Goal: Task Accomplishment & Management: Manage account settings

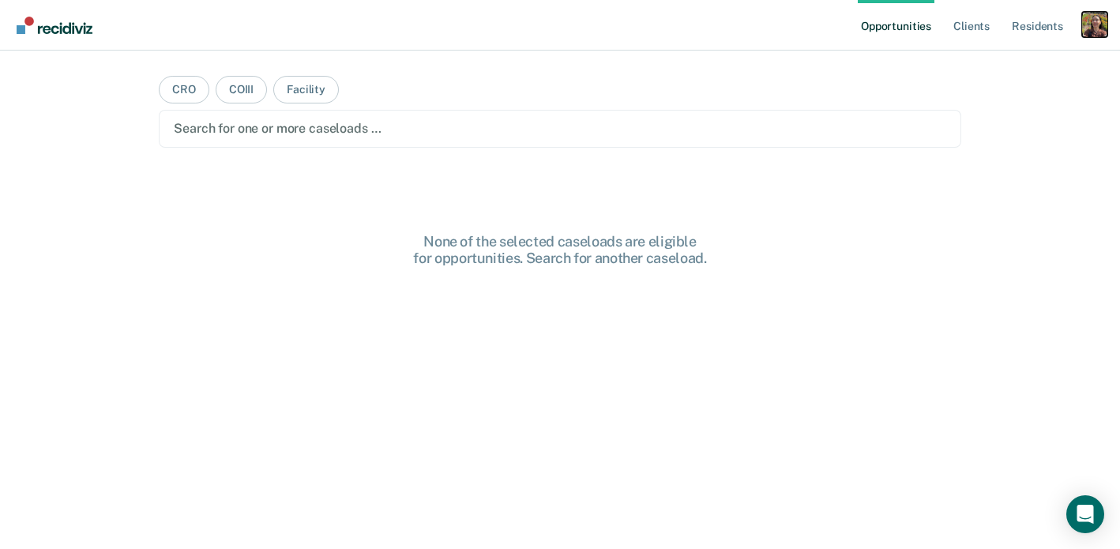
click at [1097, 30] on div "Profile dropdown button" at bounding box center [1094, 24] width 25 height 25
click at [1007, 55] on div "Profile How it works Log Out" at bounding box center [1031, 83] width 152 height 77
click at [983, 66] on link "Profile" at bounding box center [1031, 64] width 127 height 13
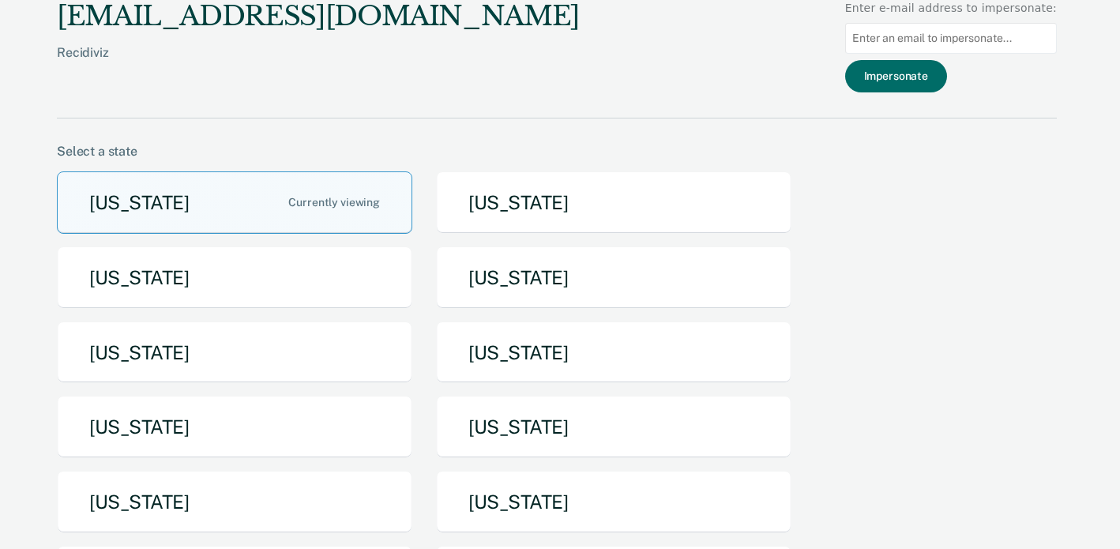
click at [954, 40] on input at bounding box center [951, 38] width 212 height 31
paste input "[EMAIL_ADDRESS][US_STATE][DOMAIN_NAME]"
type input "[EMAIL_ADDRESS][US_STATE][DOMAIN_NAME]"
click at [907, 75] on button "Impersonate" at bounding box center [896, 76] width 102 height 32
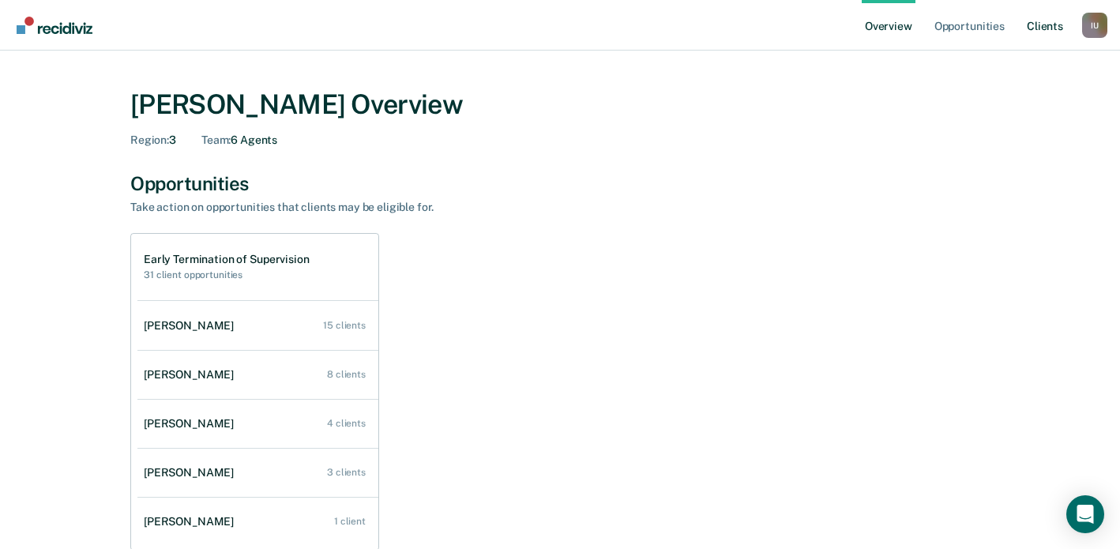
click at [1045, 36] on link "Client s" at bounding box center [1045, 25] width 43 height 51
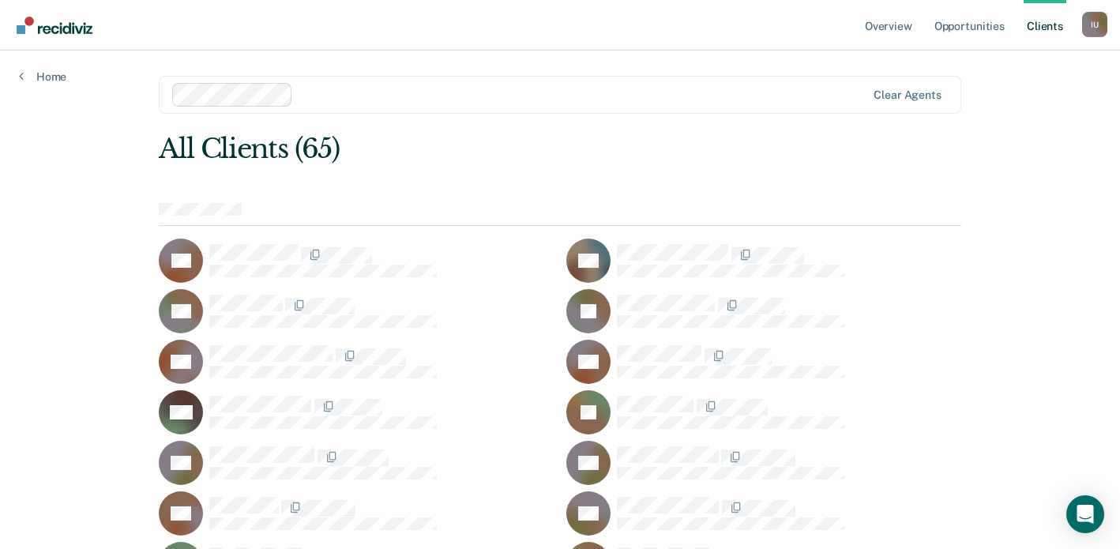
scroll to position [684, 0]
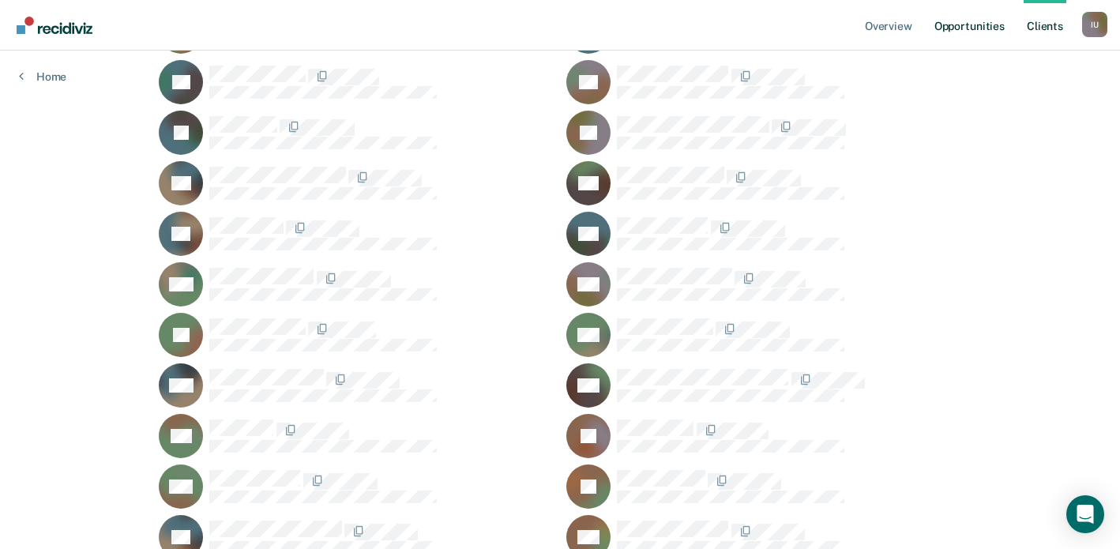
click at [958, 27] on link "Opportunities" at bounding box center [970, 25] width 77 height 51
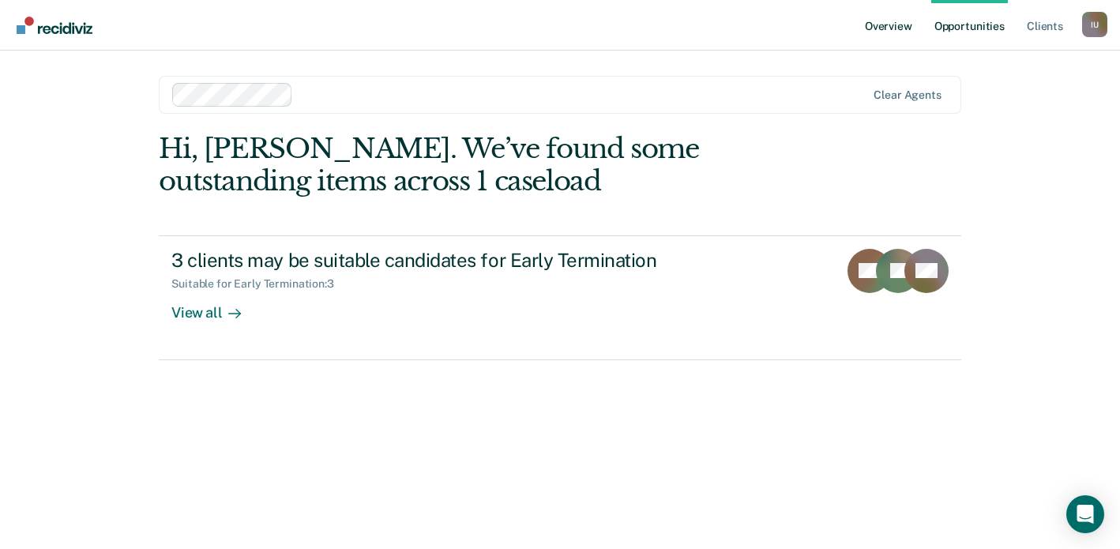
click at [880, 28] on link "Overview" at bounding box center [889, 25] width 54 height 51
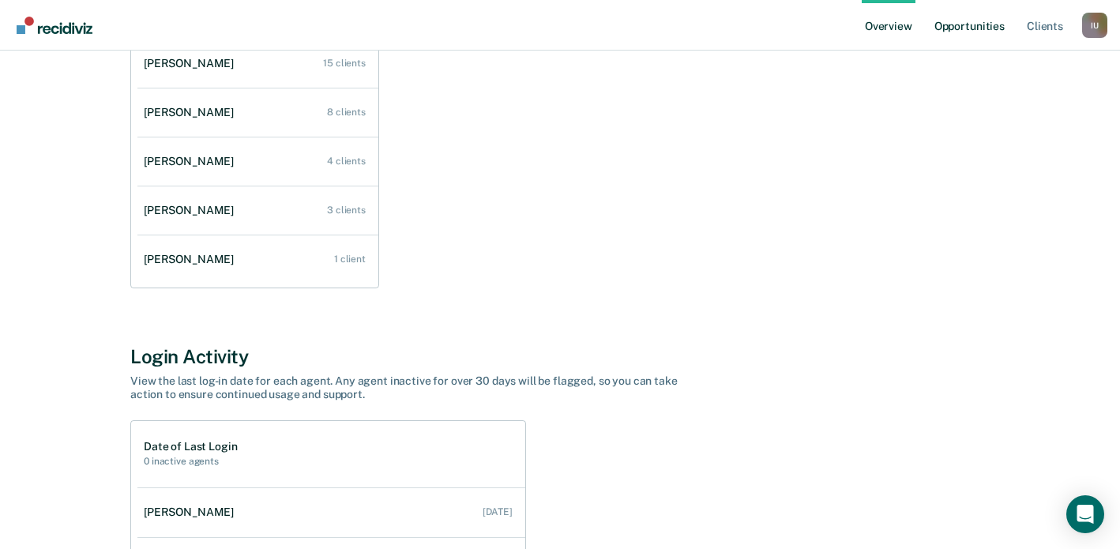
click at [979, 34] on link "Opportunities" at bounding box center [970, 25] width 77 height 51
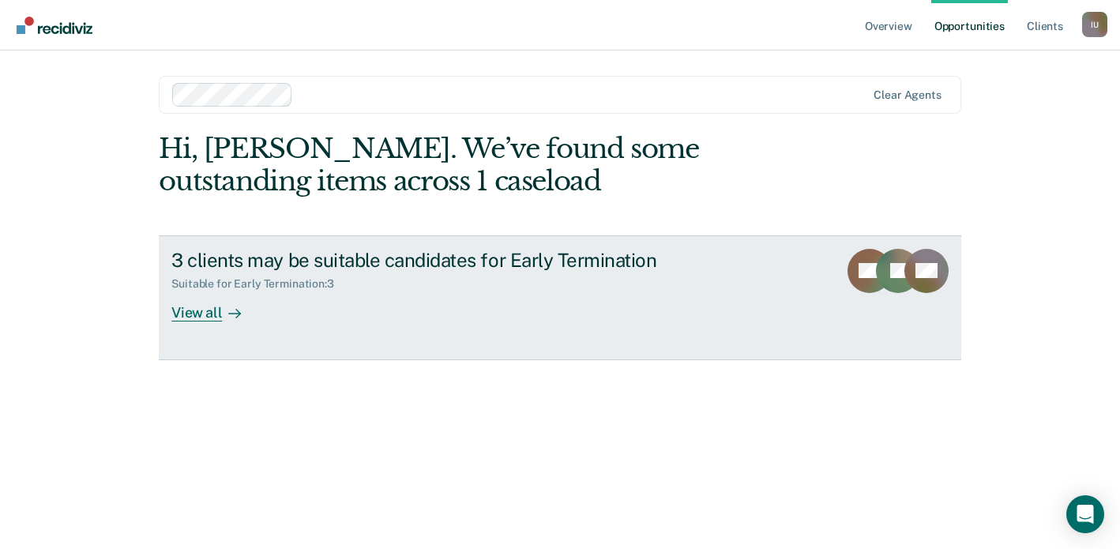
click at [228, 314] on icon at bounding box center [234, 313] width 13 height 13
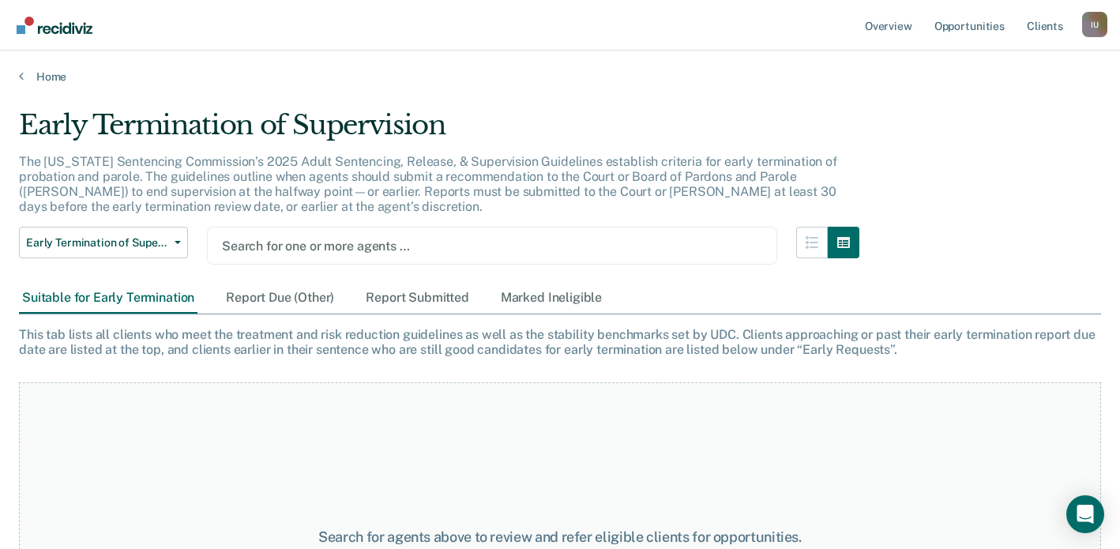
click at [582, 224] on div "The [US_STATE] Sentencing Commission’s 2025 Adult Sentencing, Release, & Superv…" at bounding box center [439, 190] width 841 height 73
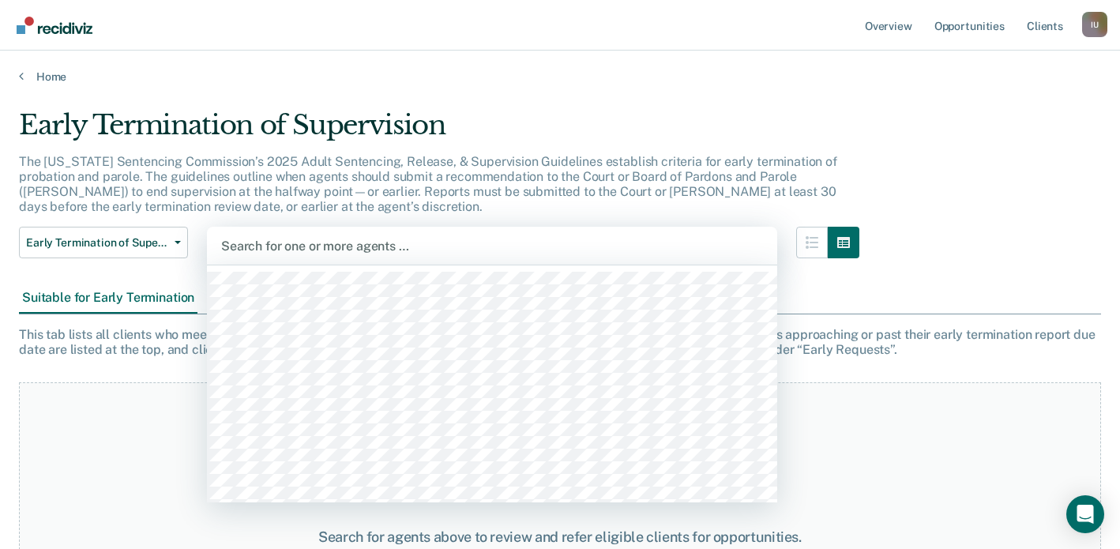
click at [538, 243] on div at bounding box center [492, 246] width 542 height 18
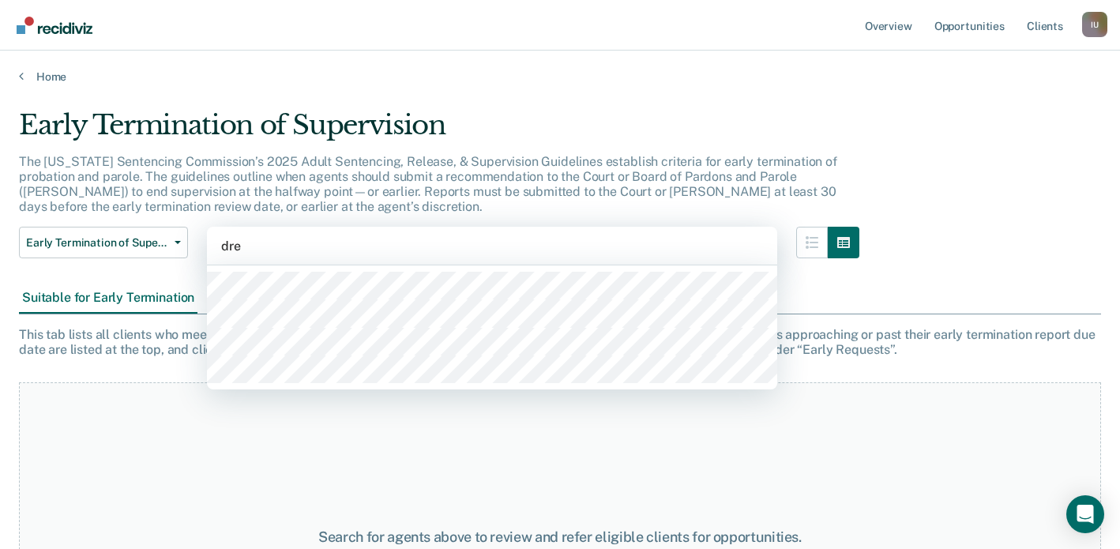
type input "drew"
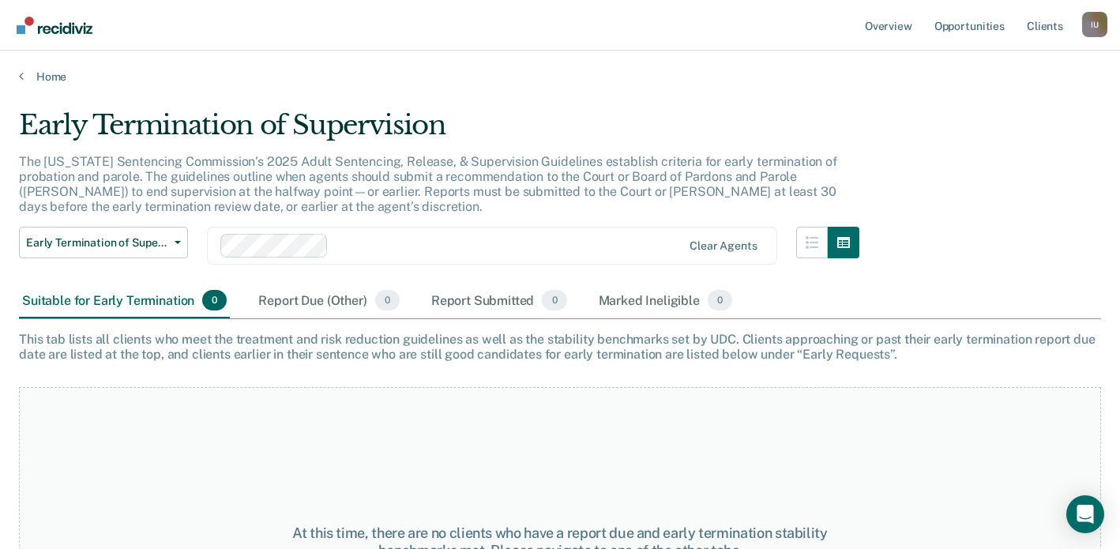
click at [546, 231] on div "Clear agents" at bounding box center [492, 246] width 570 height 38
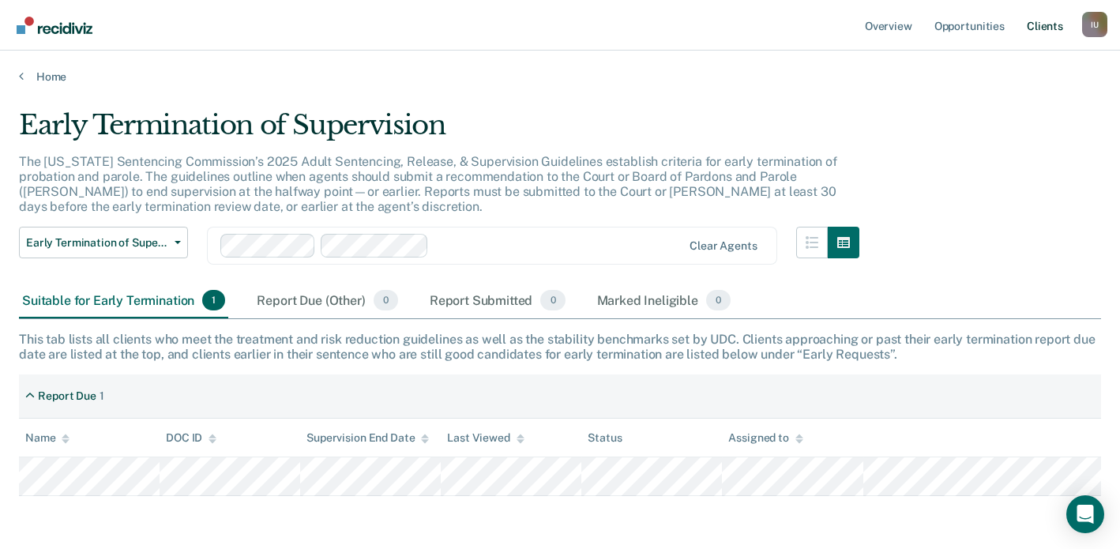
click at [1050, 27] on link "Client s" at bounding box center [1045, 25] width 43 height 51
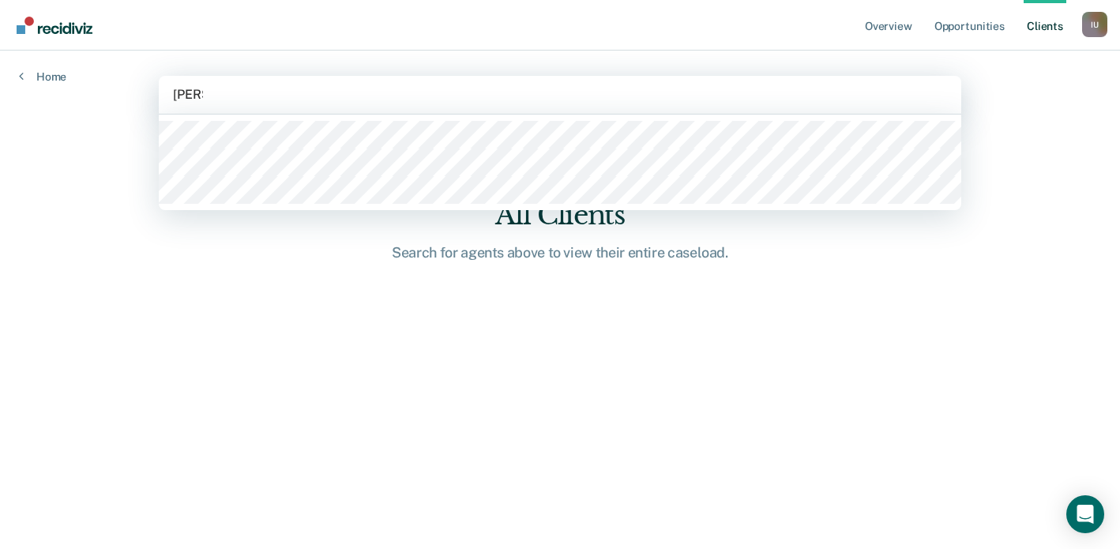
type input "[PERSON_NAME]"
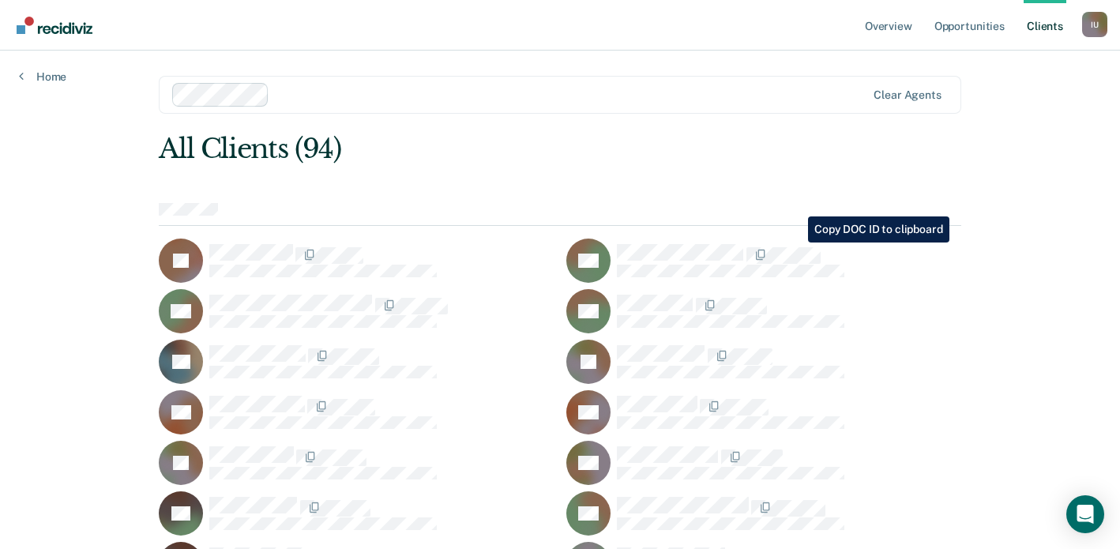
scroll to position [381, 0]
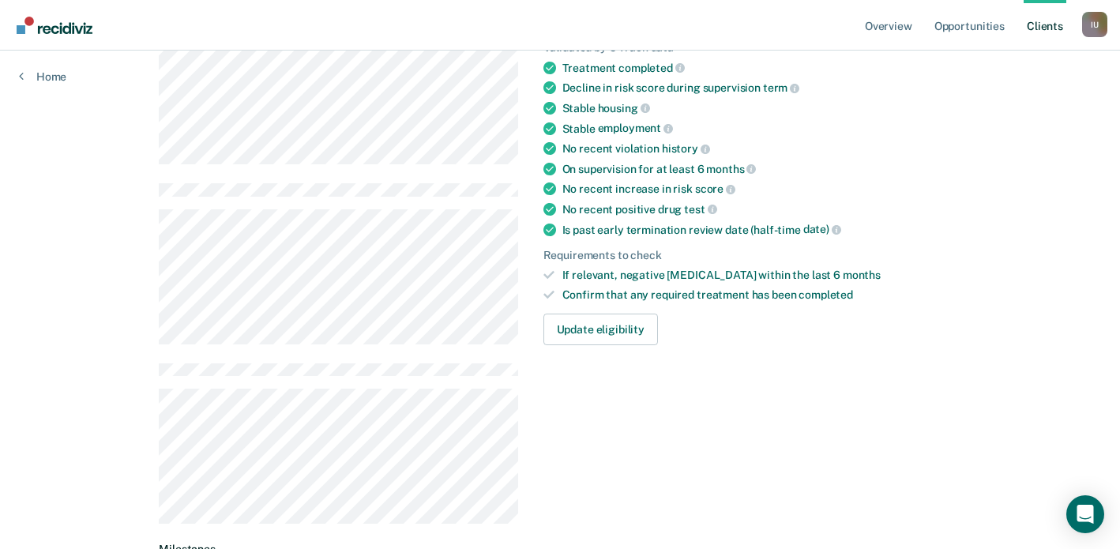
scroll to position [379, 0]
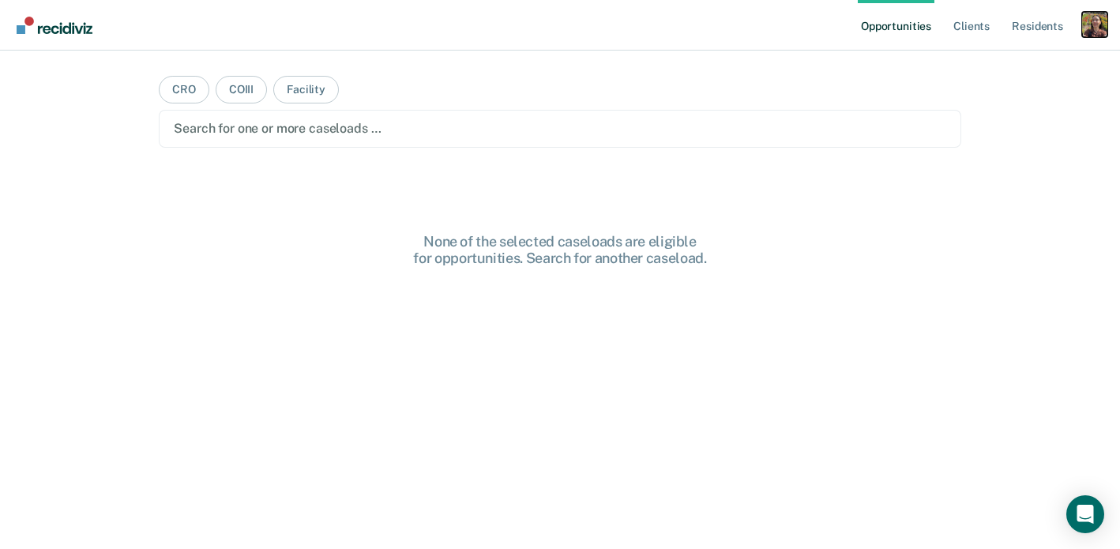
click at [1106, 34] on div "Profile dropdown button" at bounding box center [1094, 24] width 25 height 25
click at [1003, 66] on link "Profile" at bounding box center [1031, 64] width 127 height 13
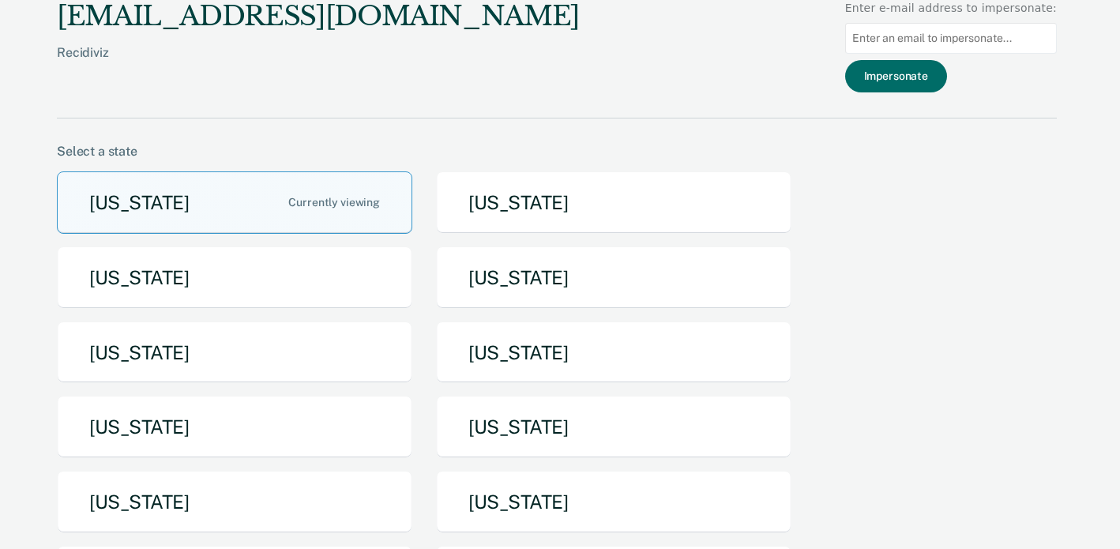
click at [938, 43] on input at bounding box center [951, 38] width 212 height 31
paste input "lindsey.williams@tdcj.texas.gov"
type input "lindsey.williams@tdcj.texas.gov"
click at [931, 77] on button "Impersonate" at bounding box center [896, 76] width 102 height 32
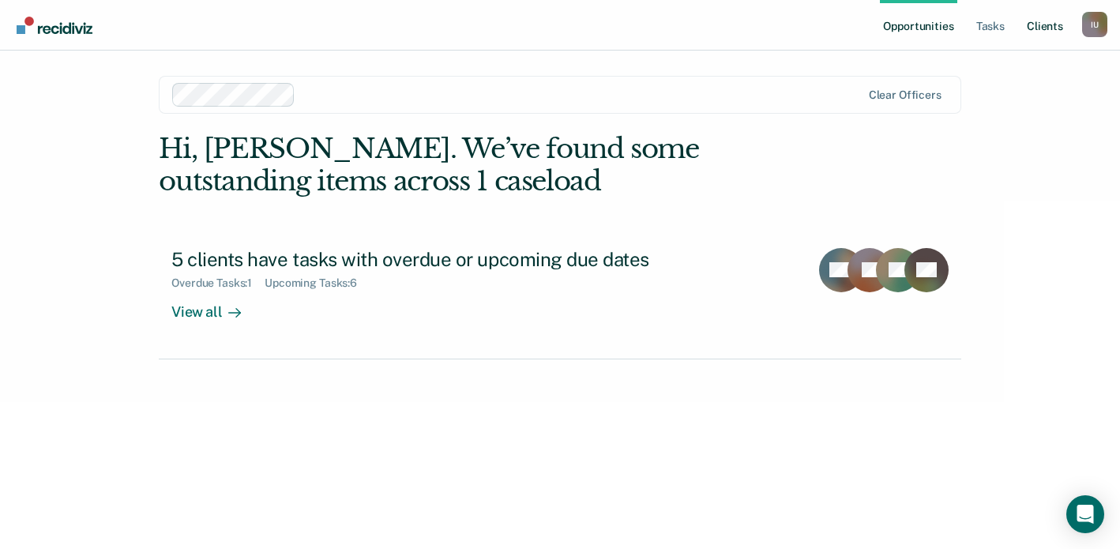
click at [1043, 25] on link "Client s" at bounding box center [1045, 25] width 43 height 51
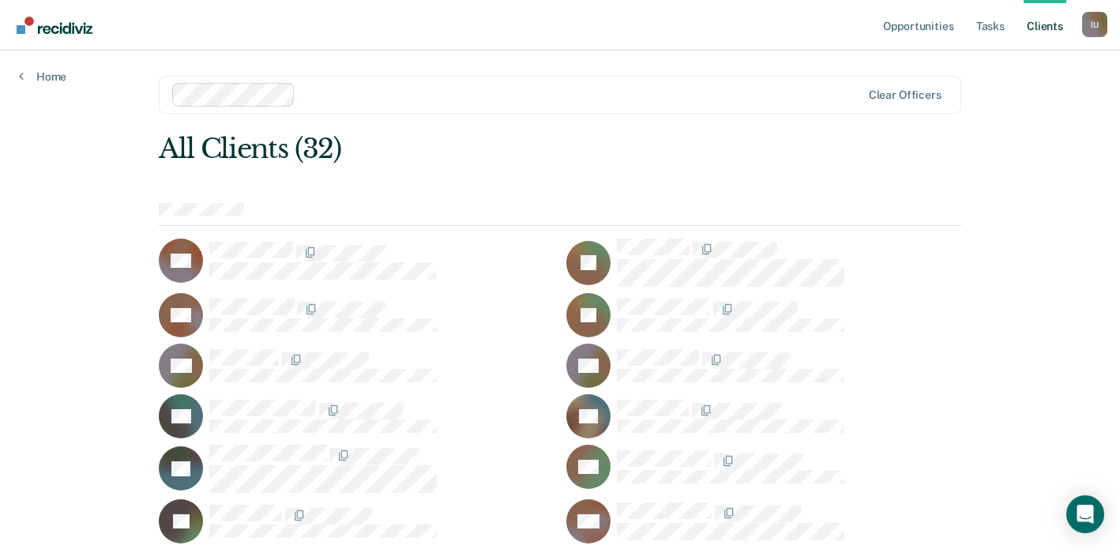
scroll to position [555, 0]
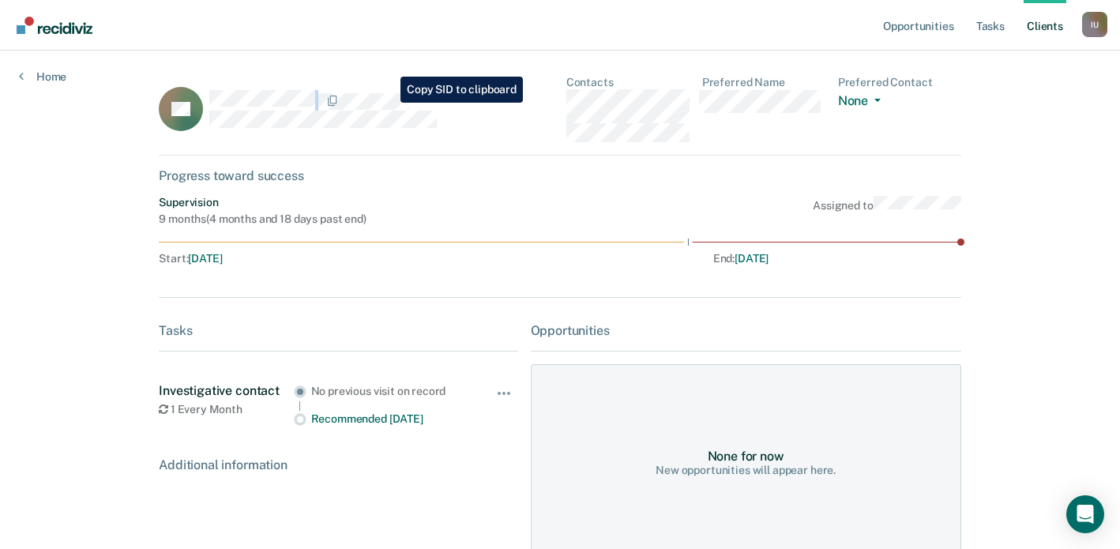
click at [389, 103] on div at bounding box center [363, 100] width 308 height 21
click at [1095, 28] on div "I U" at bounding box center [1094, 24] width 25 height 25
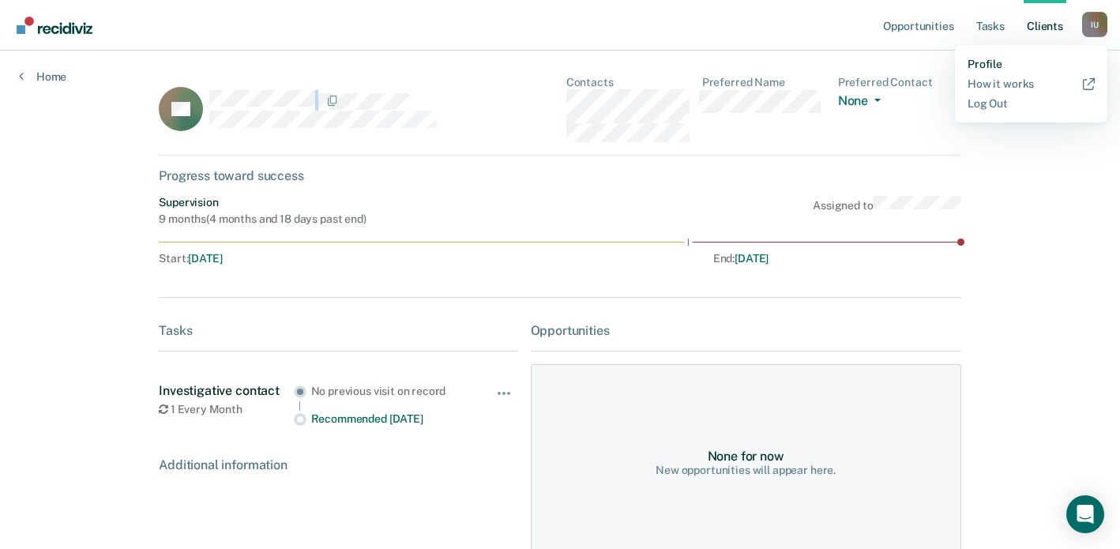
click at [1000, 62] on link "Profile" at bounding box center [1031, 64] width 127 height 13
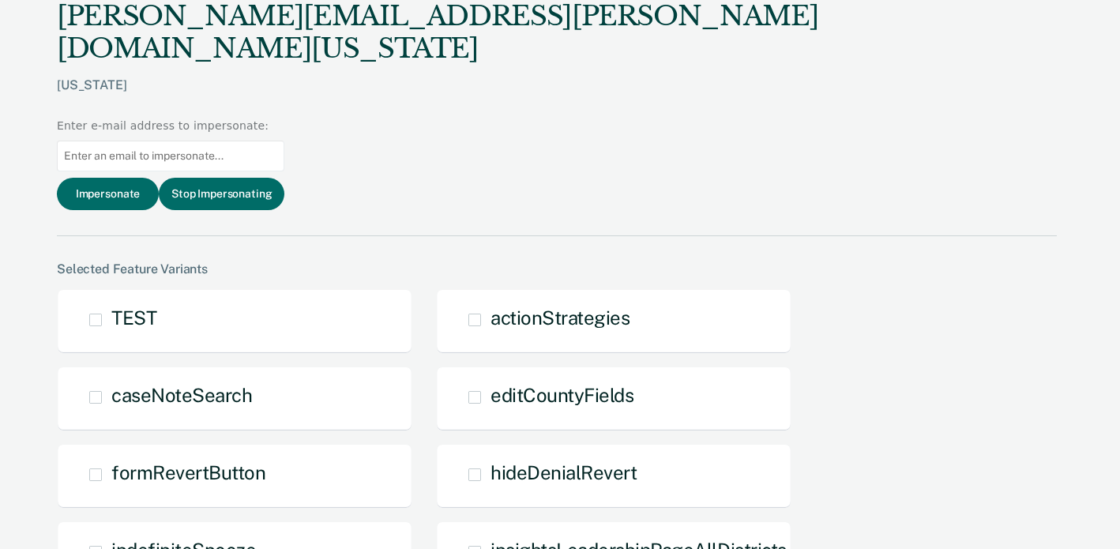
click at [284, 141] on input at bounding box center [171, 156] width 228 height 31
paste input "rebecca.nitsche@tdcj.texas.gov"
type input "rebecca.nitsche@tdcj.texas.gov"
click at [159, 178] on button "Impersonate" at bounding box center [108, 194] width 102 height 32
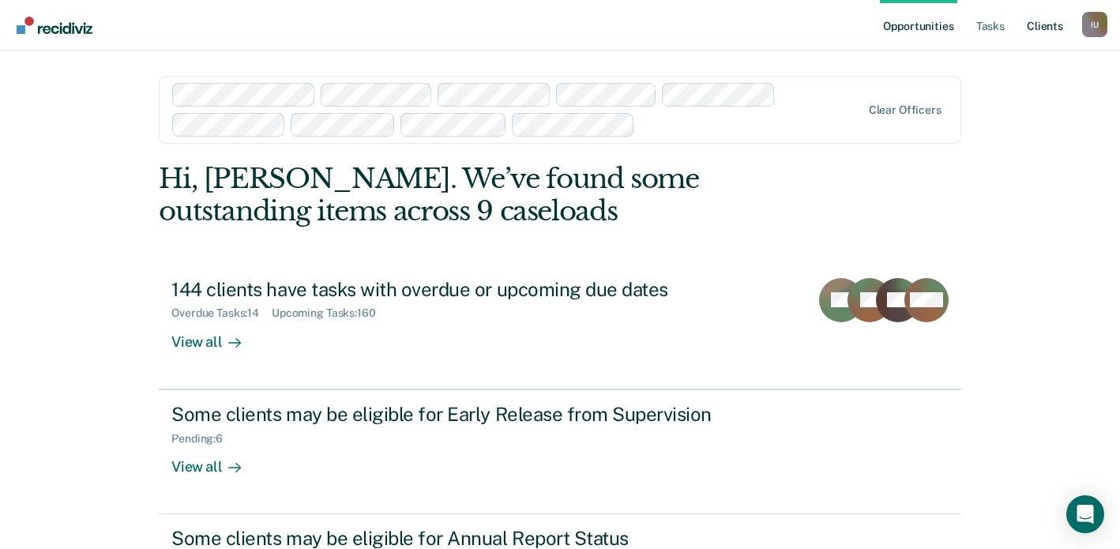
click at [1057, 27] on link "Client s" at bounding box center [1045, 25] width 43 height 51
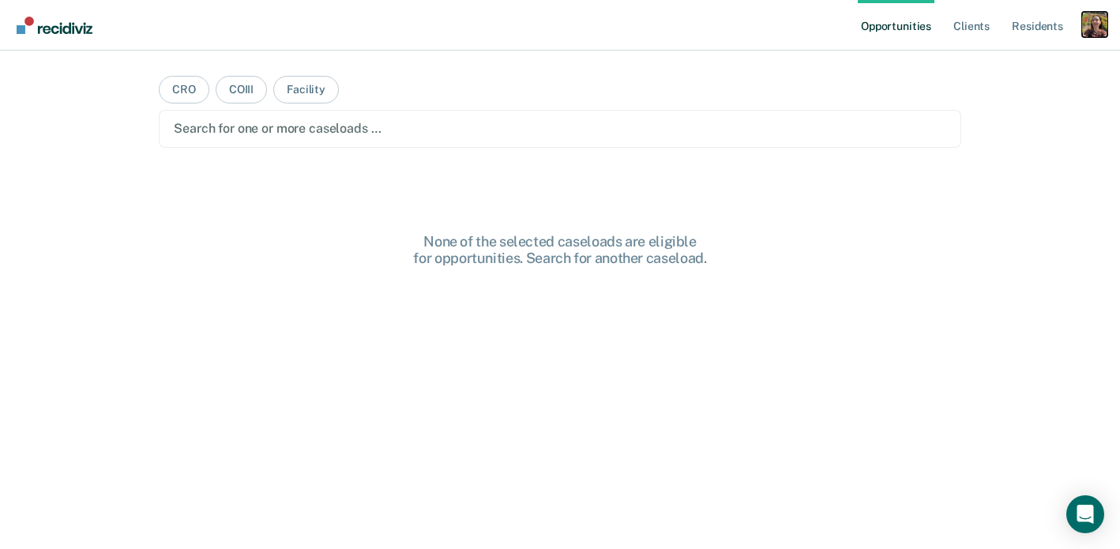
click at [1090, 25] on div "Profile dropdown button" at bounding box center [1094, 24] width 25 height 25
click at [985, 60] on link "Profile" at bounding box center [1031, 64] width 127 height 13
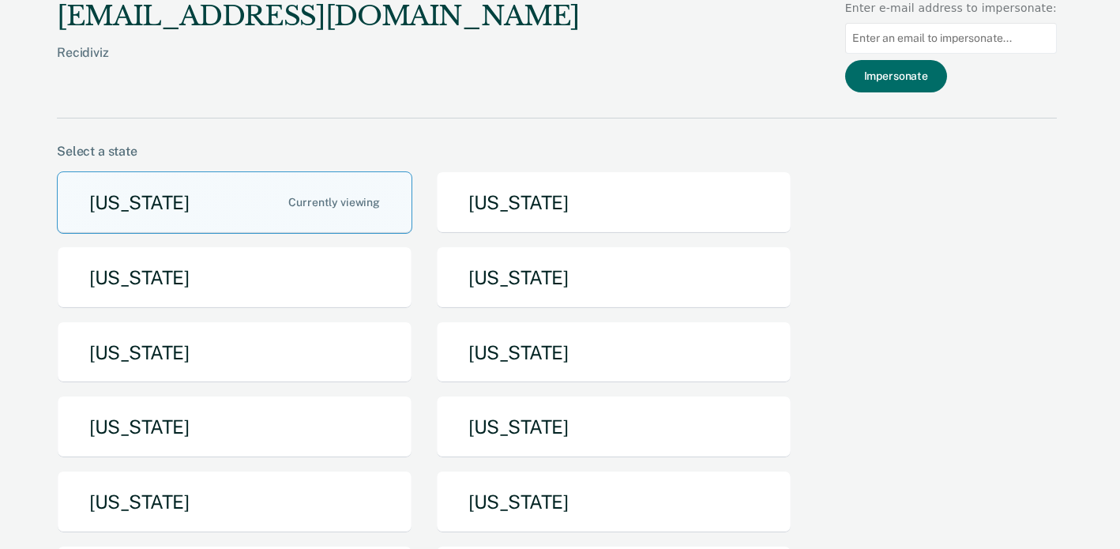
click at [981, 47] on input at bounding box center [951, 38] width 212 height 31
paste input "jennifer.payne@doc.mo.gov"
type input "jennifer.payne@doc.mo.gov"
click at [940, 77] on button "Impersonate" at bounding box center [896, 76] width 102 height 32
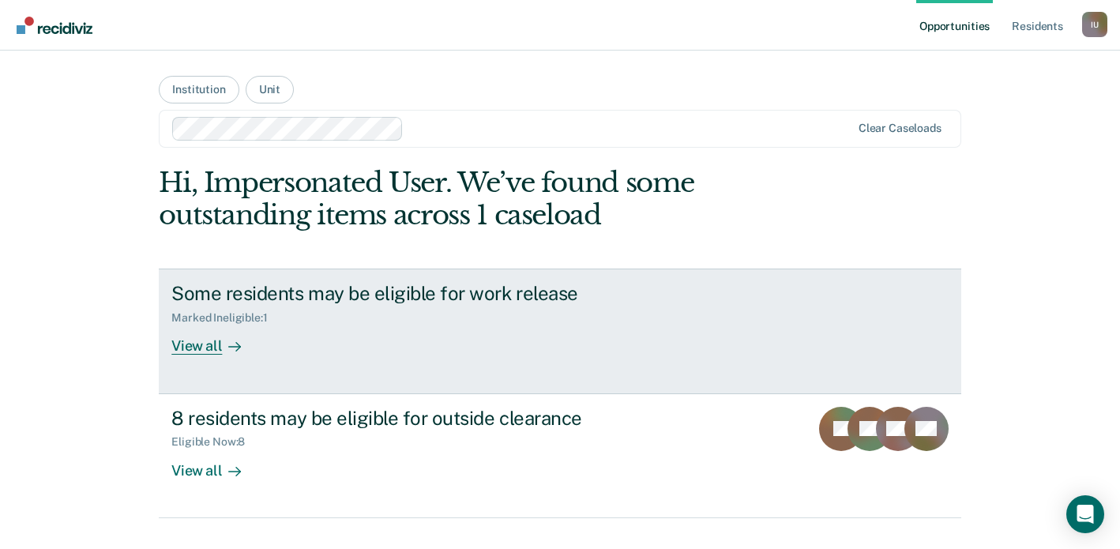
click at [320, 333] on div "Some residents may be eligible for work release Marked Ineligible : 1 View all" at bounding box center [467, 318] width 593 height 73
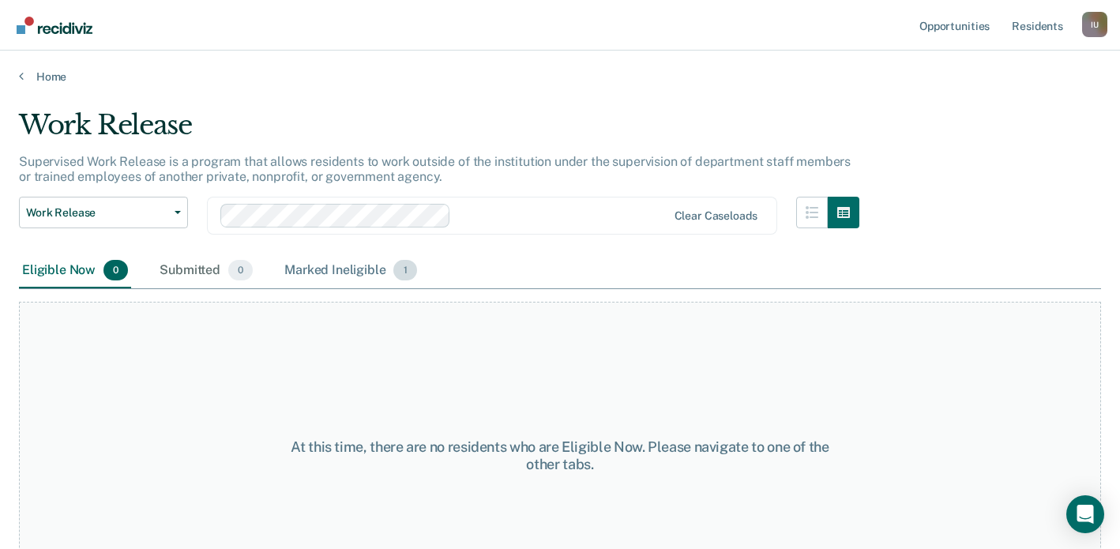
click at [352, 282] on div "Marked Ineligible 1" at bounding box center [350, 271] width 139 height 35
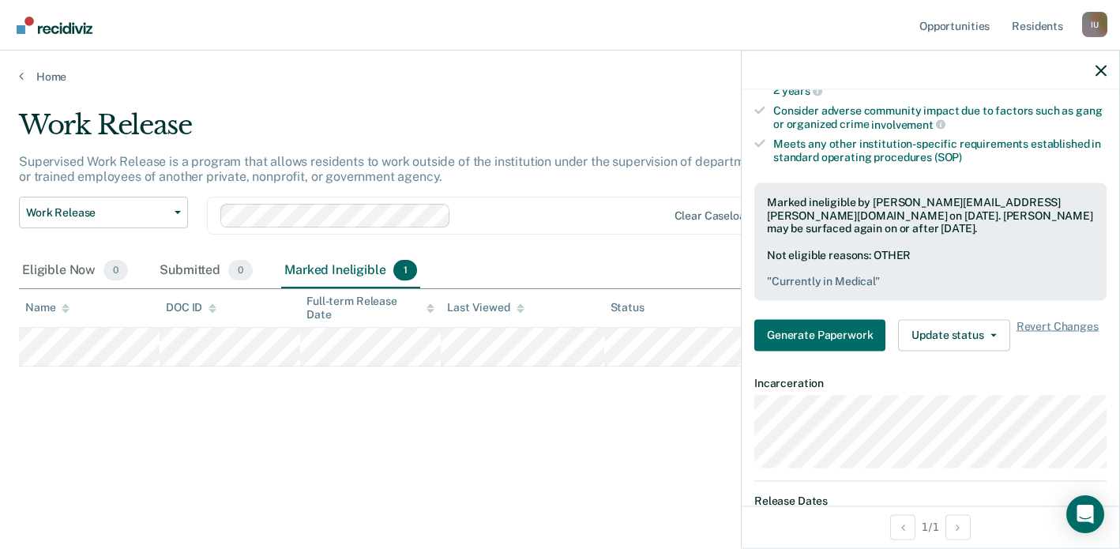
scroll to position [456, 0]
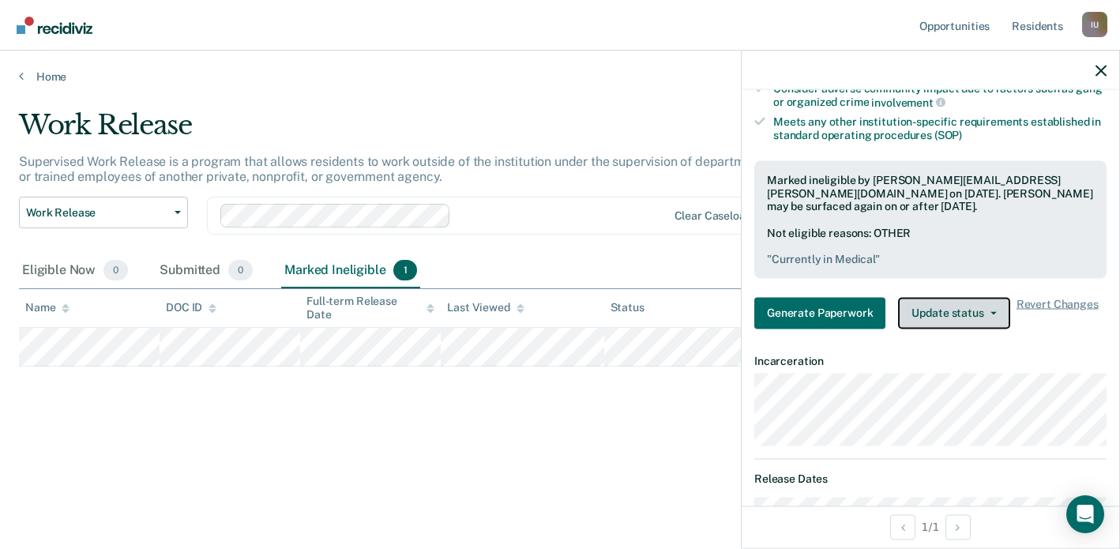
click at [972, 303] on button "Update status" at bounding box center [953, 313] width 111 height 32
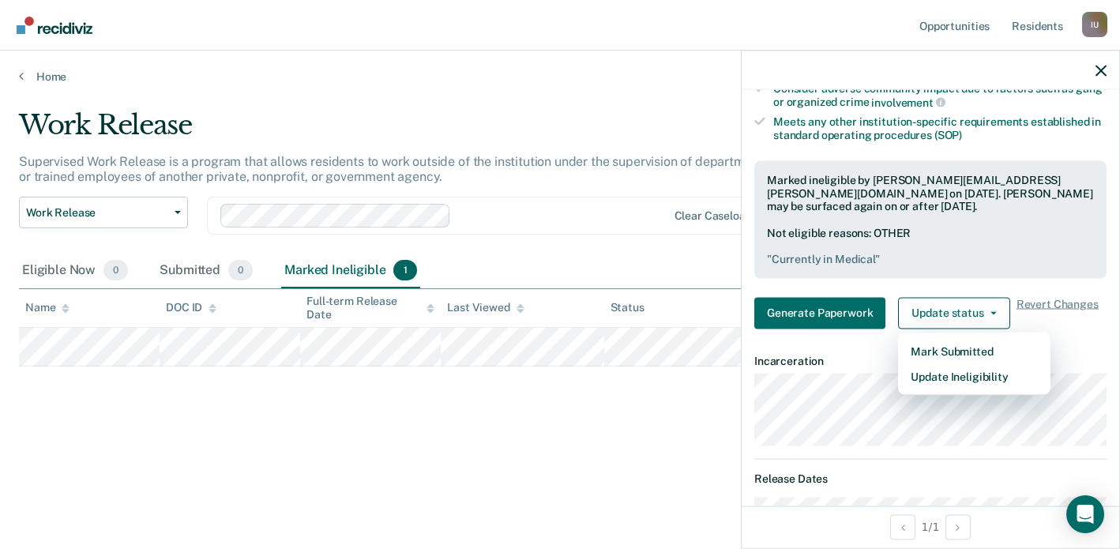
click at [567, 447] on div "Work Release Supervised Work Release is a program that allows residents to work…" at bounding box center [560, 295] width 1082 height 372
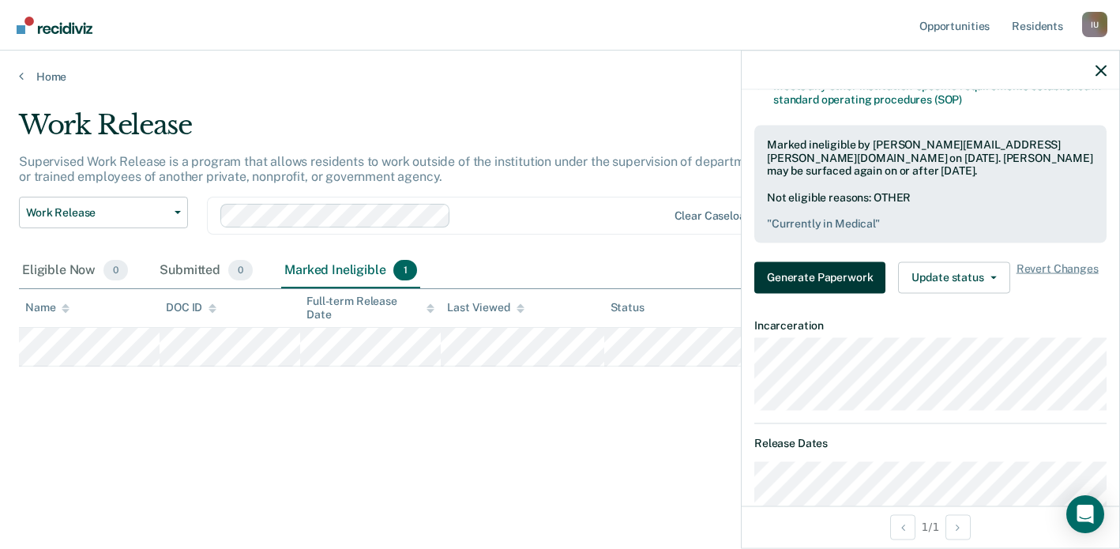
scroll to position [493, 0]
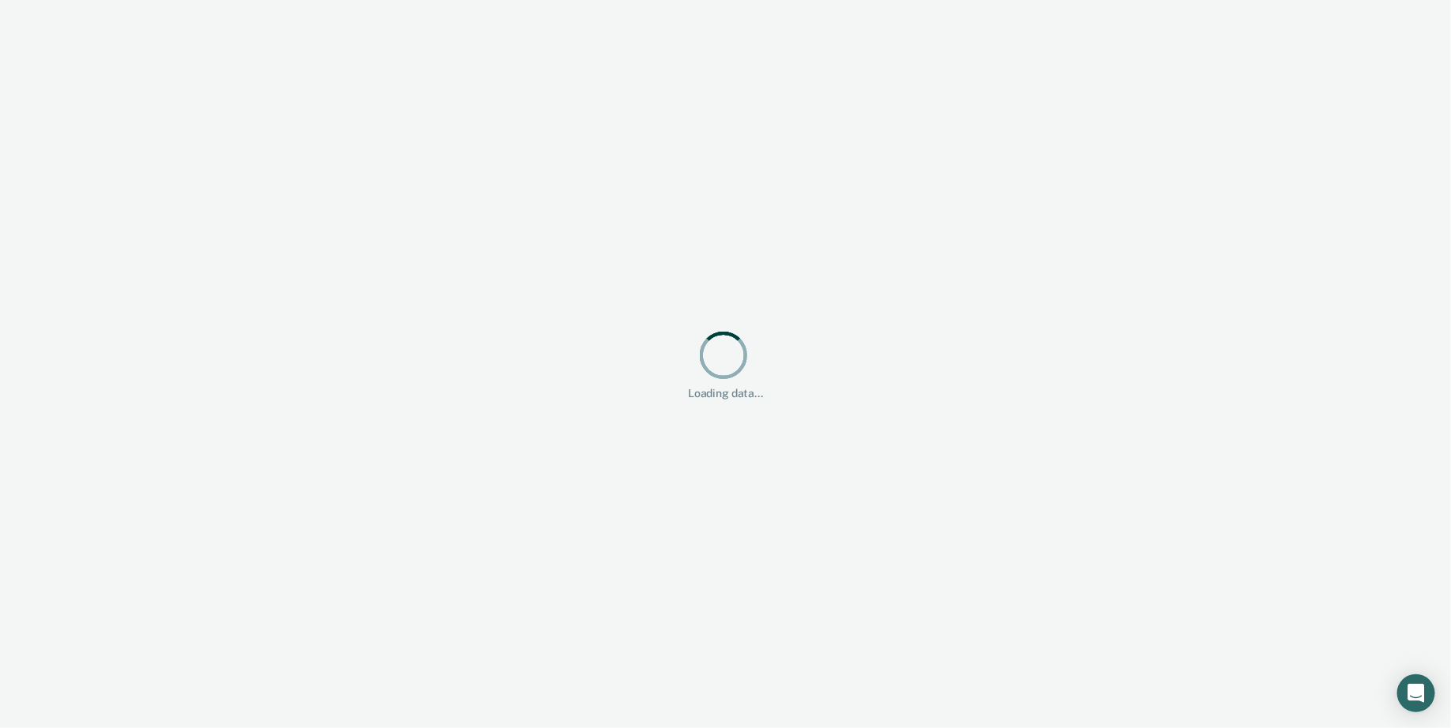
scroll to position [14, 0]
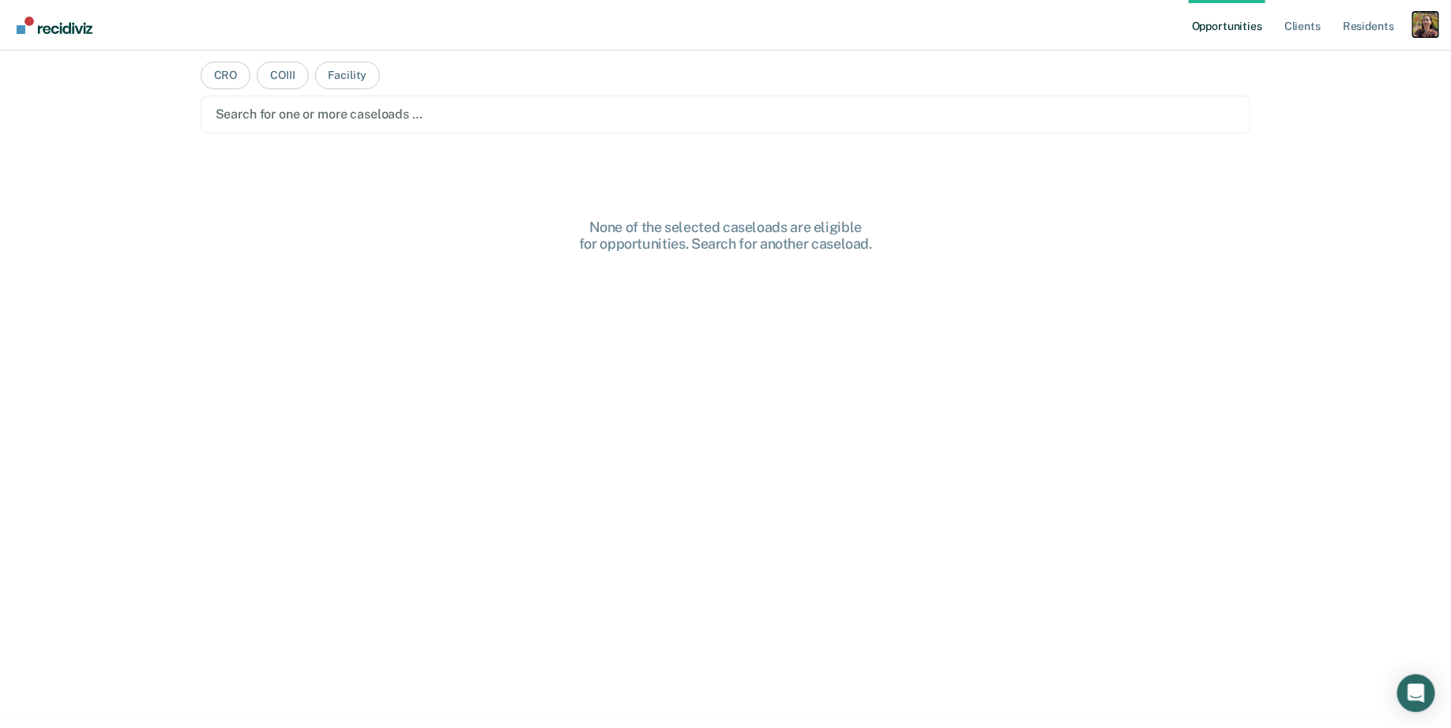
click at [1431, 28] on div "Profile dropdown button" at bounding box center [1426, 24] width 25 height 25
click at [1312, 62] on link "Profile" at bounding box center [1362, 64] width 127 height 13
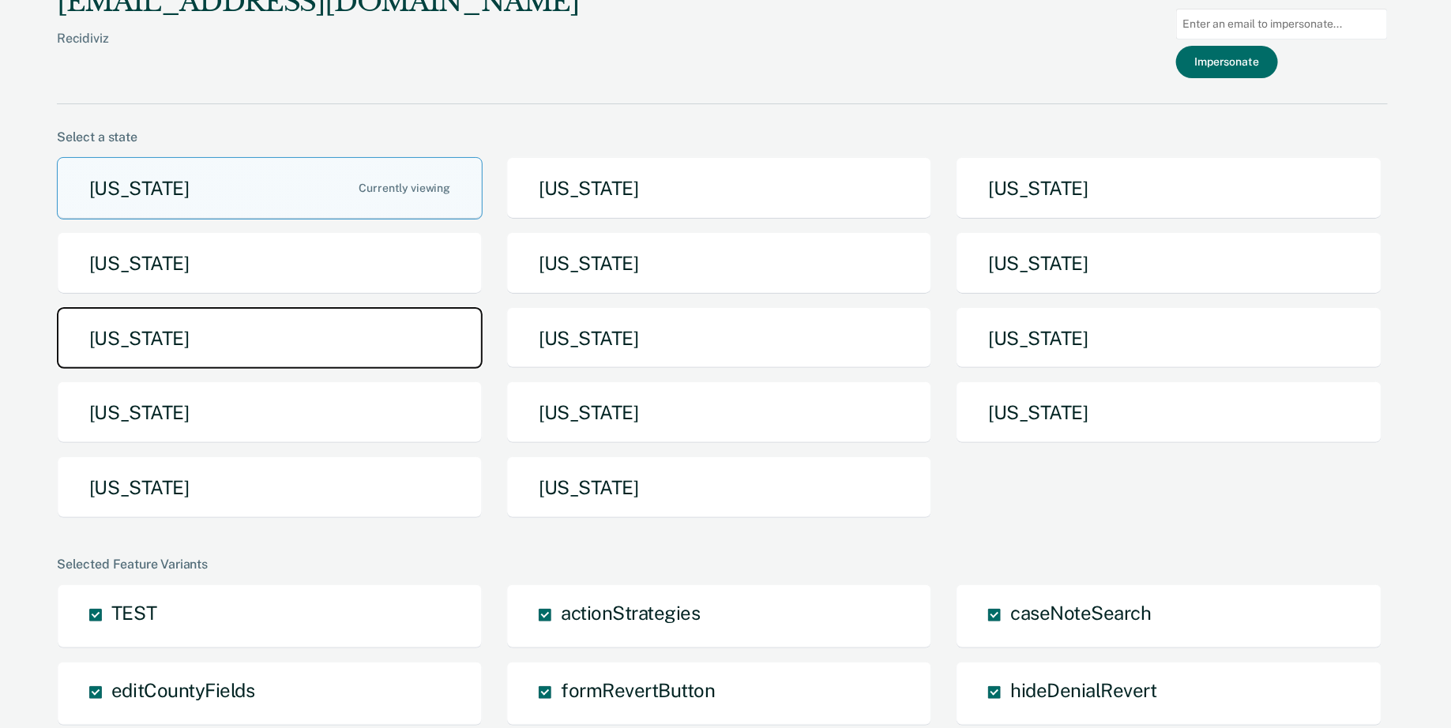
click at [269, 329] on button "[US_STATE]" at bounding box center [270, 338] width 426 height 62
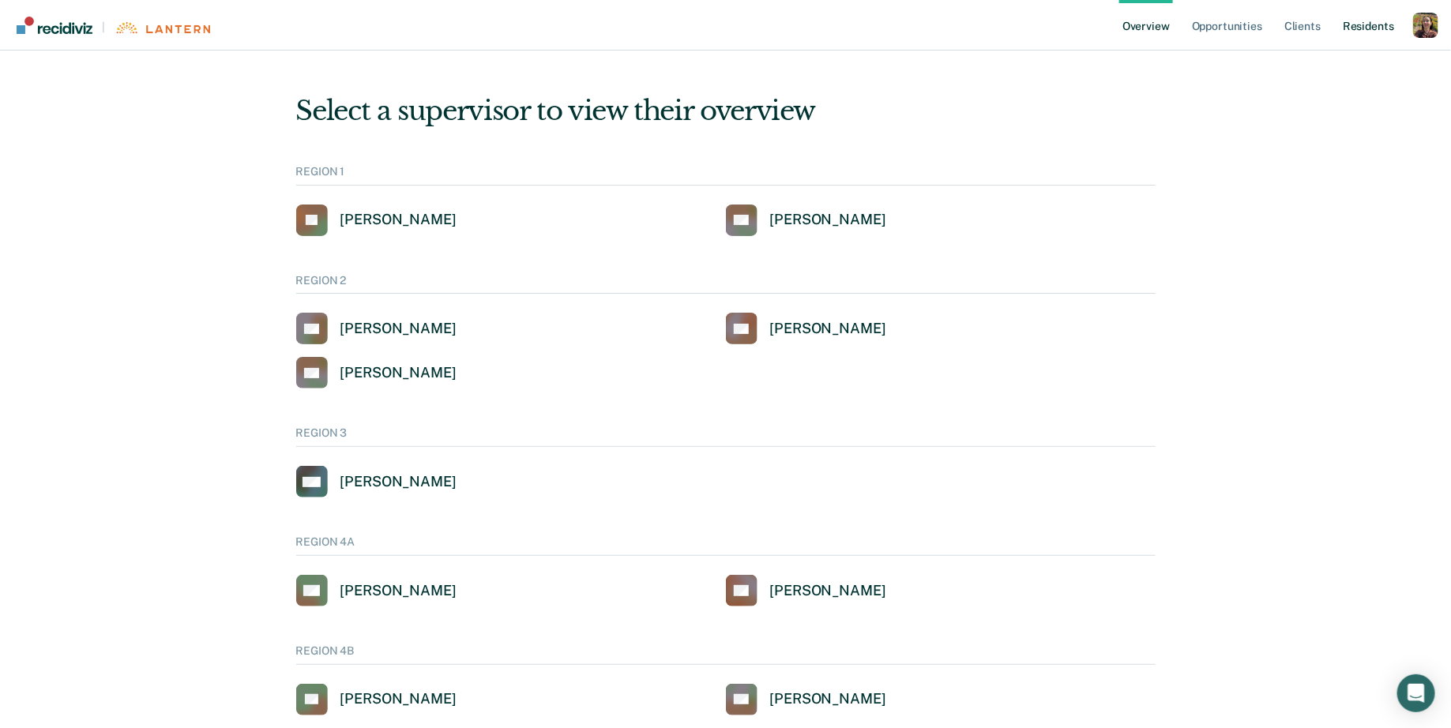
click at [1372, 28] on link "Resident s" at bounding box center [1369, 25] width 58 height 51
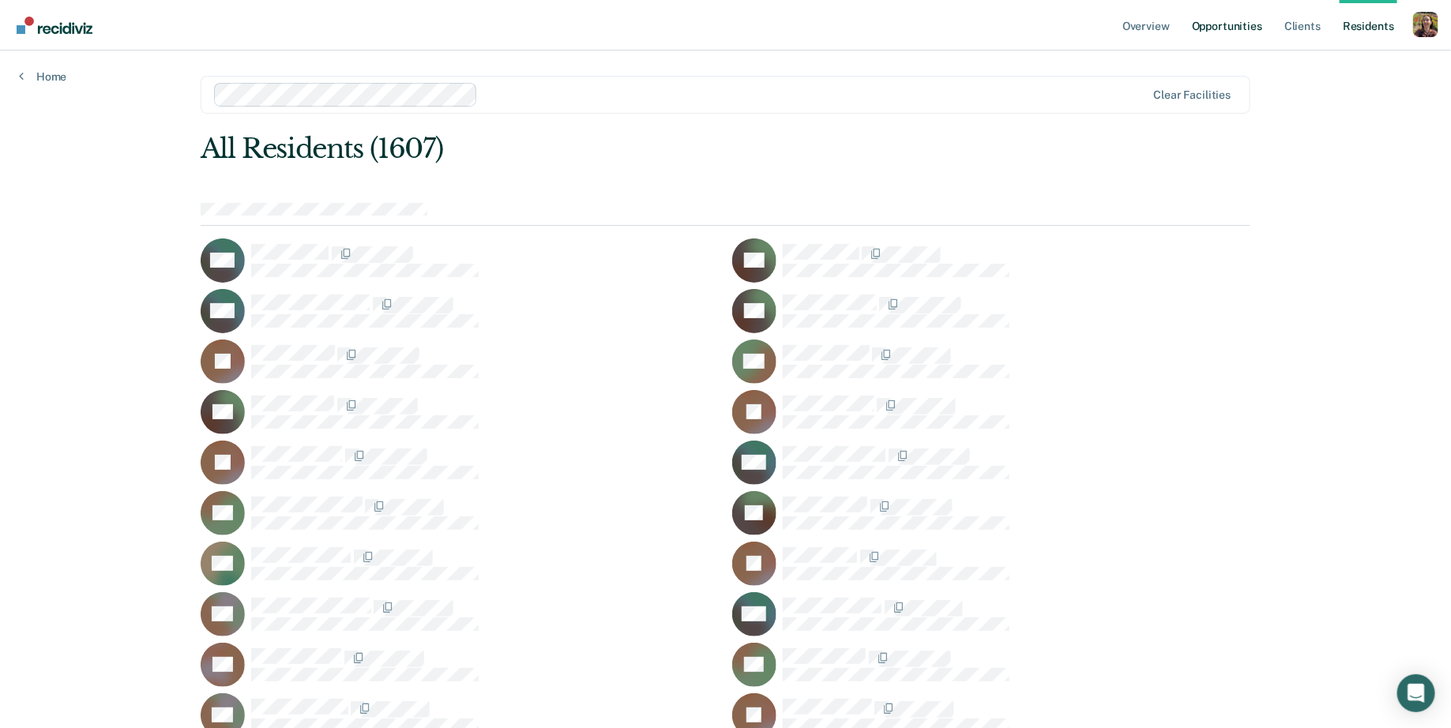
click at [1232, 24] on link "Opportunities" at bounding box center [1227, 25] width 77 height 51
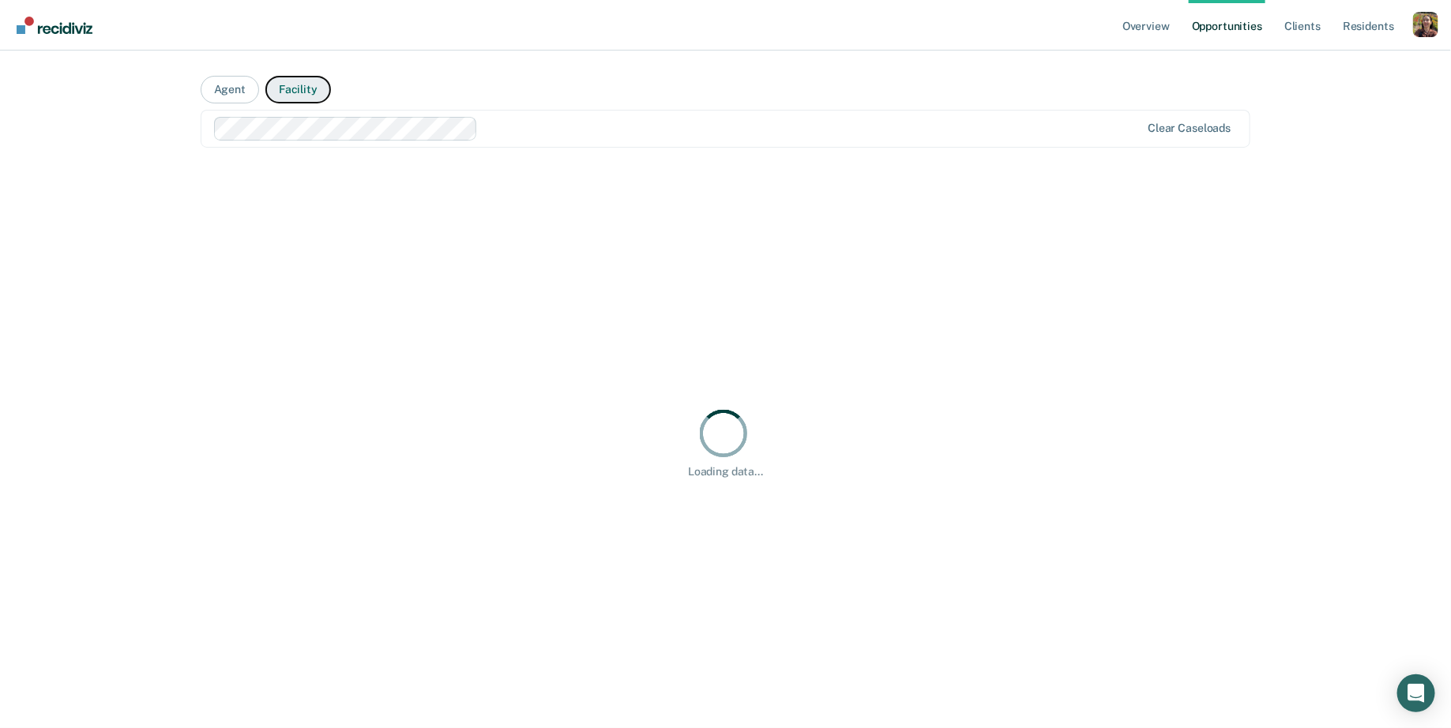
click at [299, 93] on button "Facility" at bounding box center [298, 90] width 66 height 28
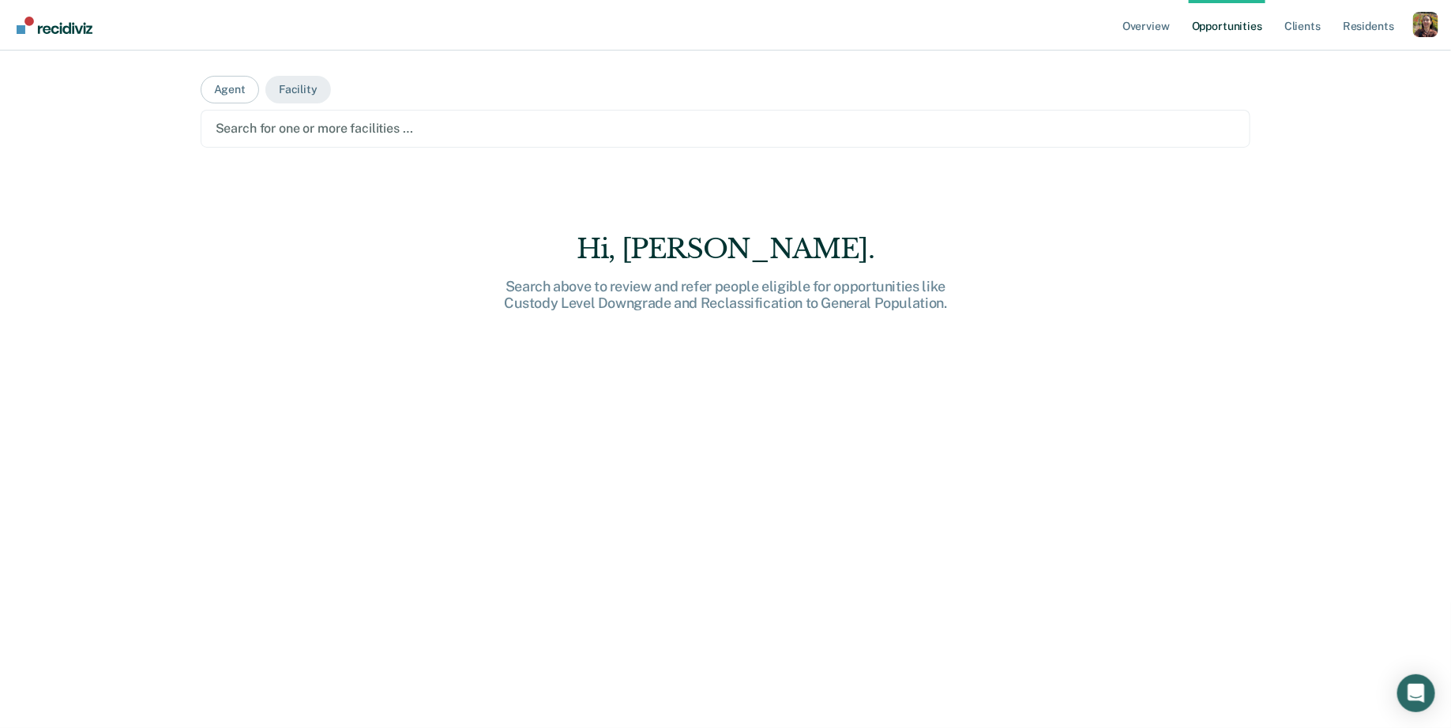
click at [369, 134] on div at bounding box center [726, 128] width 1021 height 18
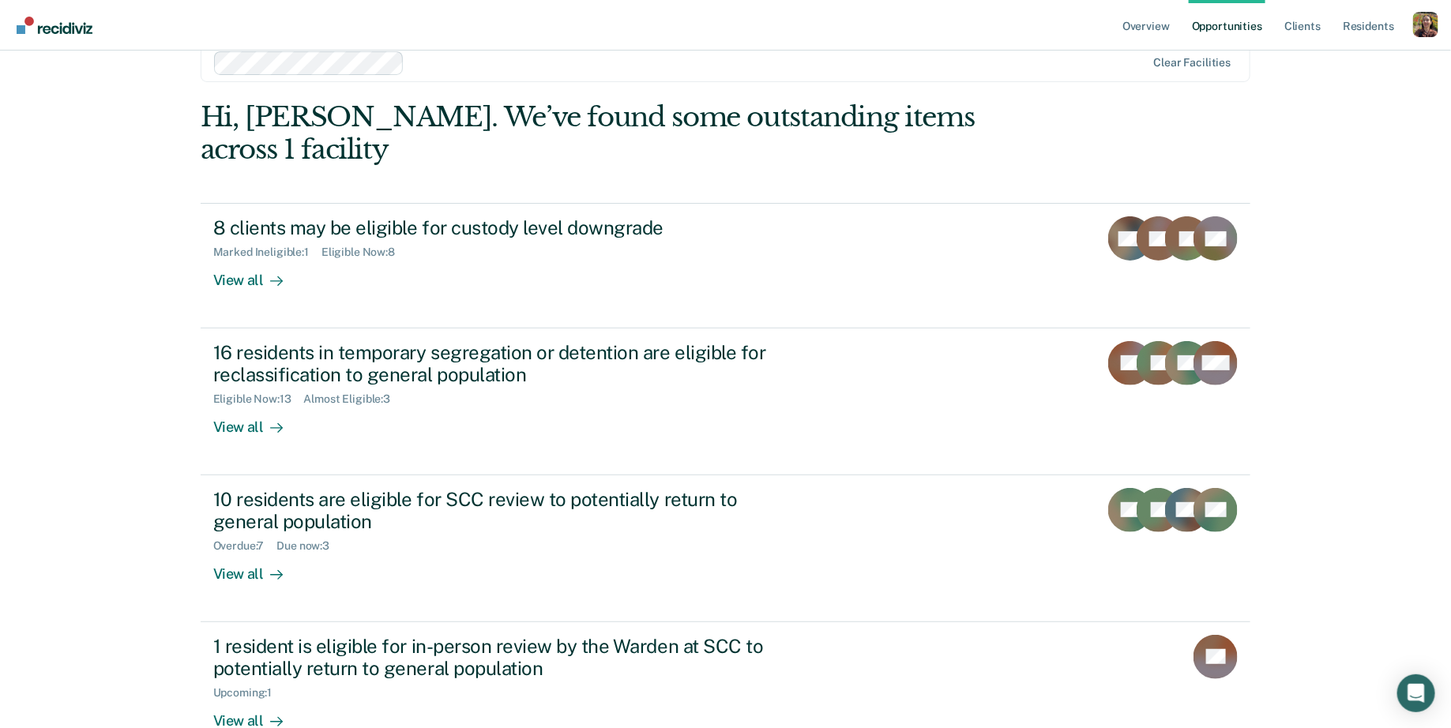
scroll to position [18, 0]
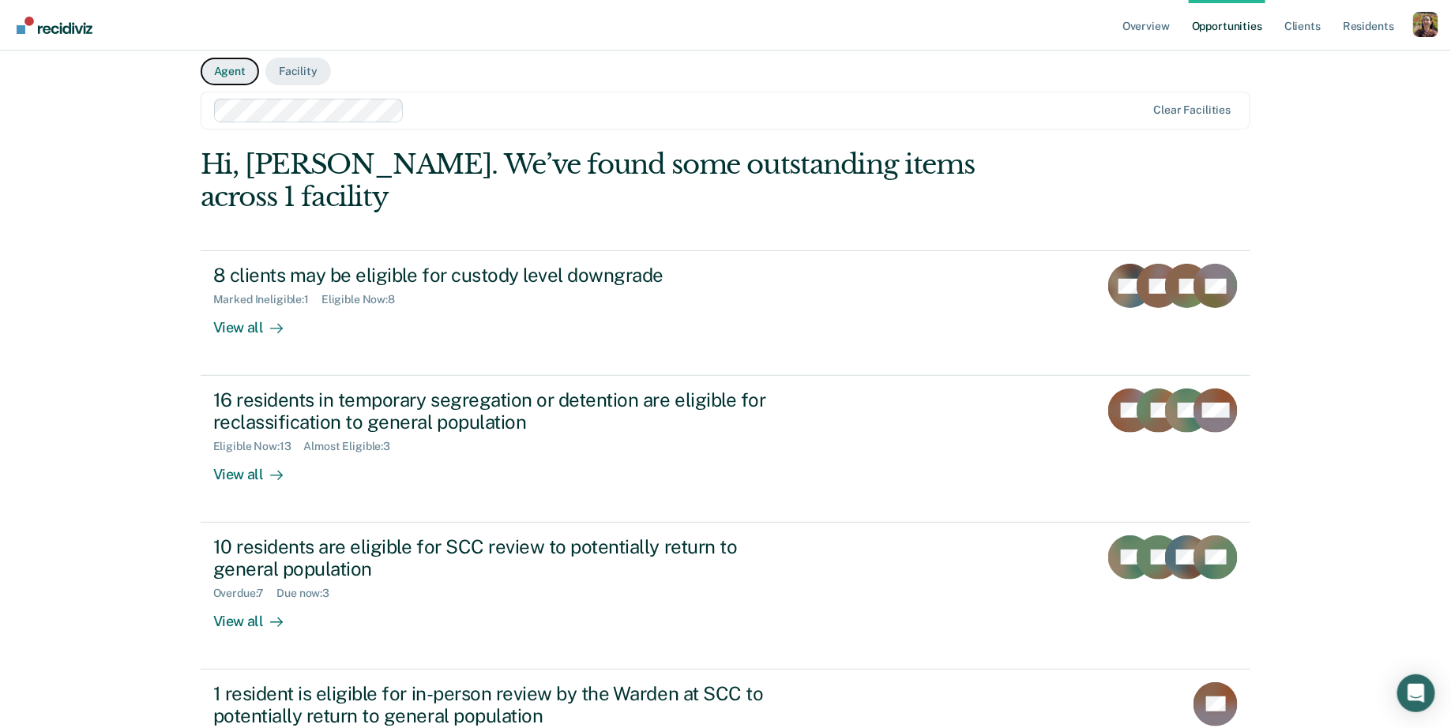
click at [220, 71] on button "Agent" at bounding box center [230, 72] width 58 height 28
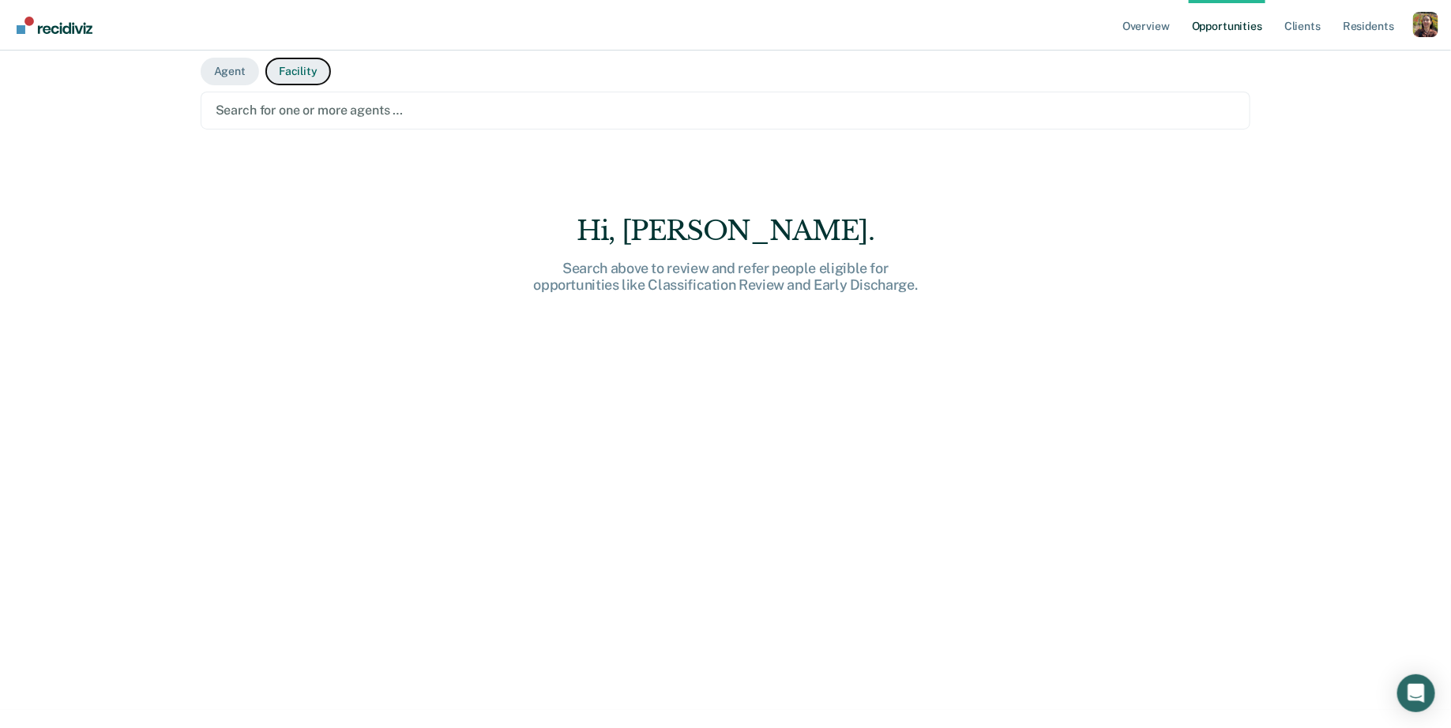
click at [289, 68] on button "Facility" at bounding box center [298, 72] width 66 height 28
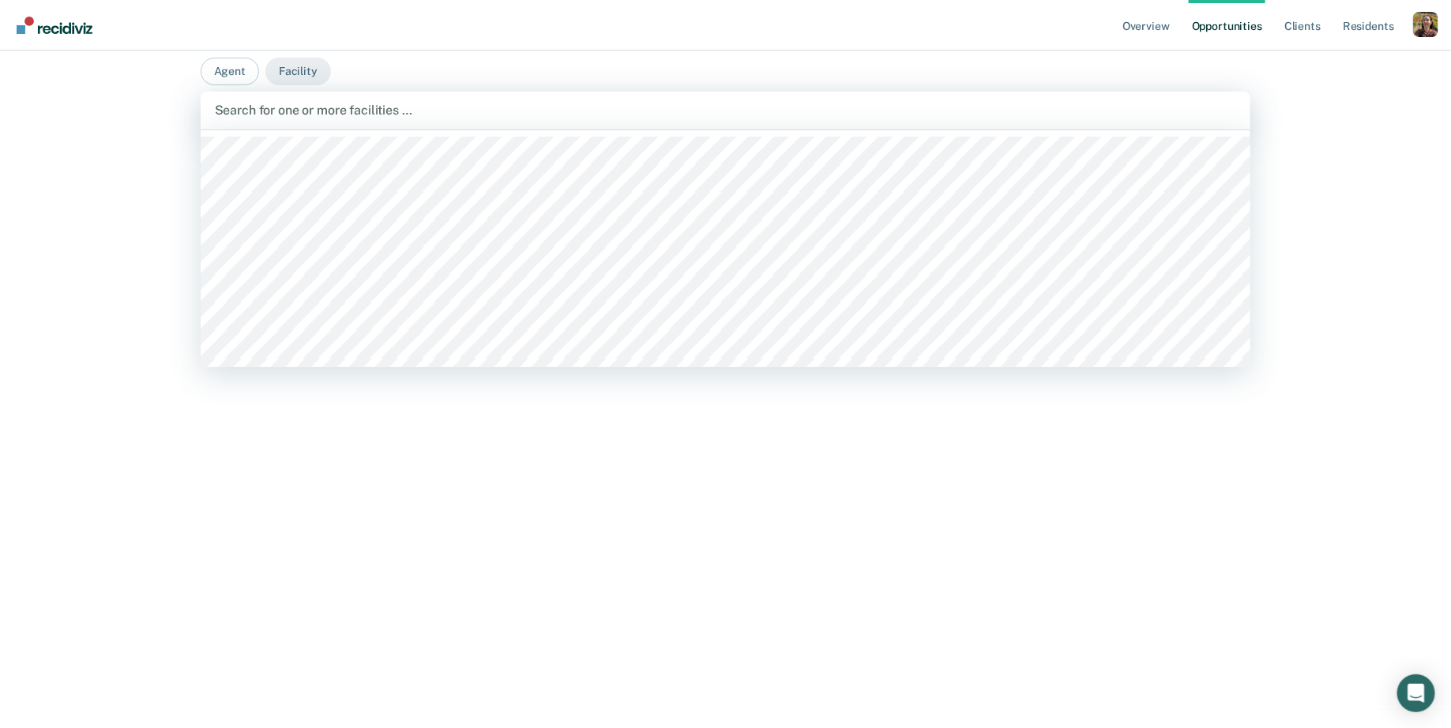
click at [371, 101] on div at bounding box center [726, 110] width 1022 height 18
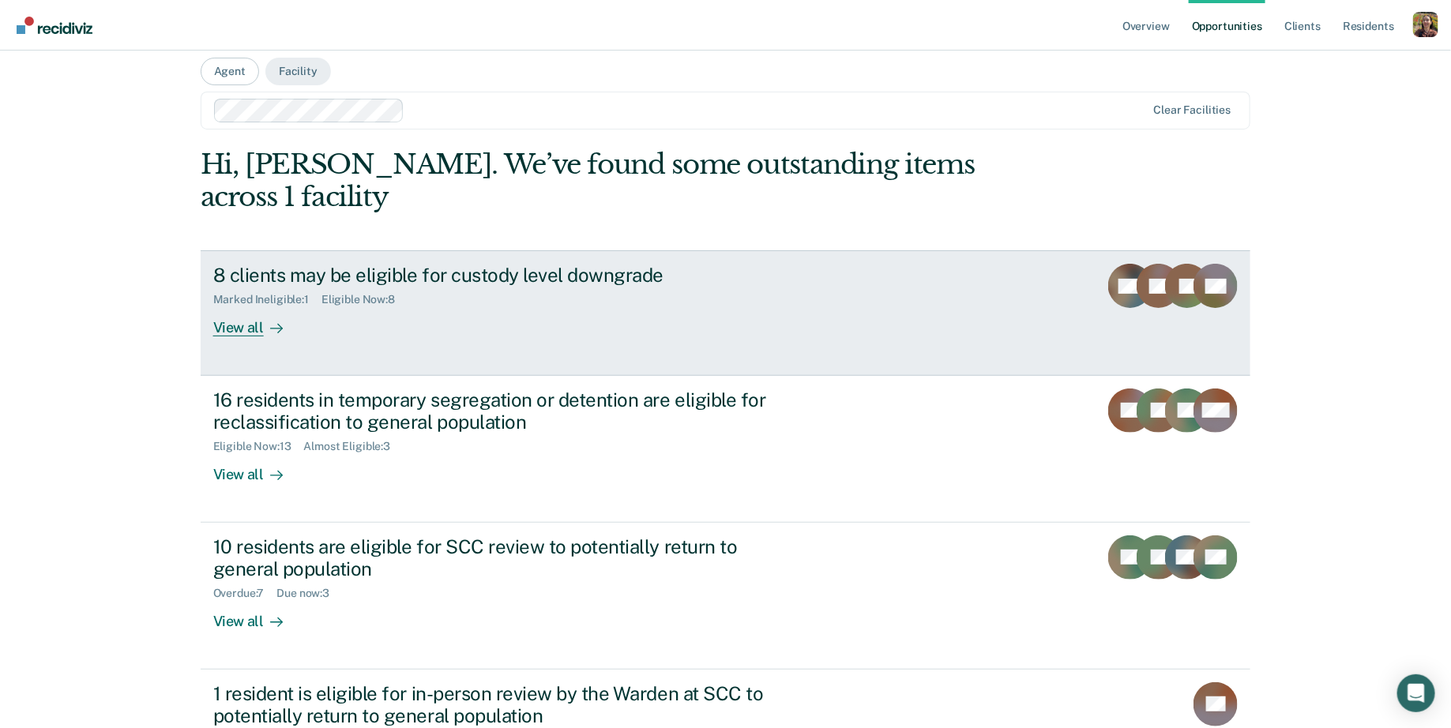
click at [408, 333] on link "8 clients may be eligible for custody level downgrade Marked Ineligible : 1 Eli…" at bounding box center [726, 312] width 1051 height 125
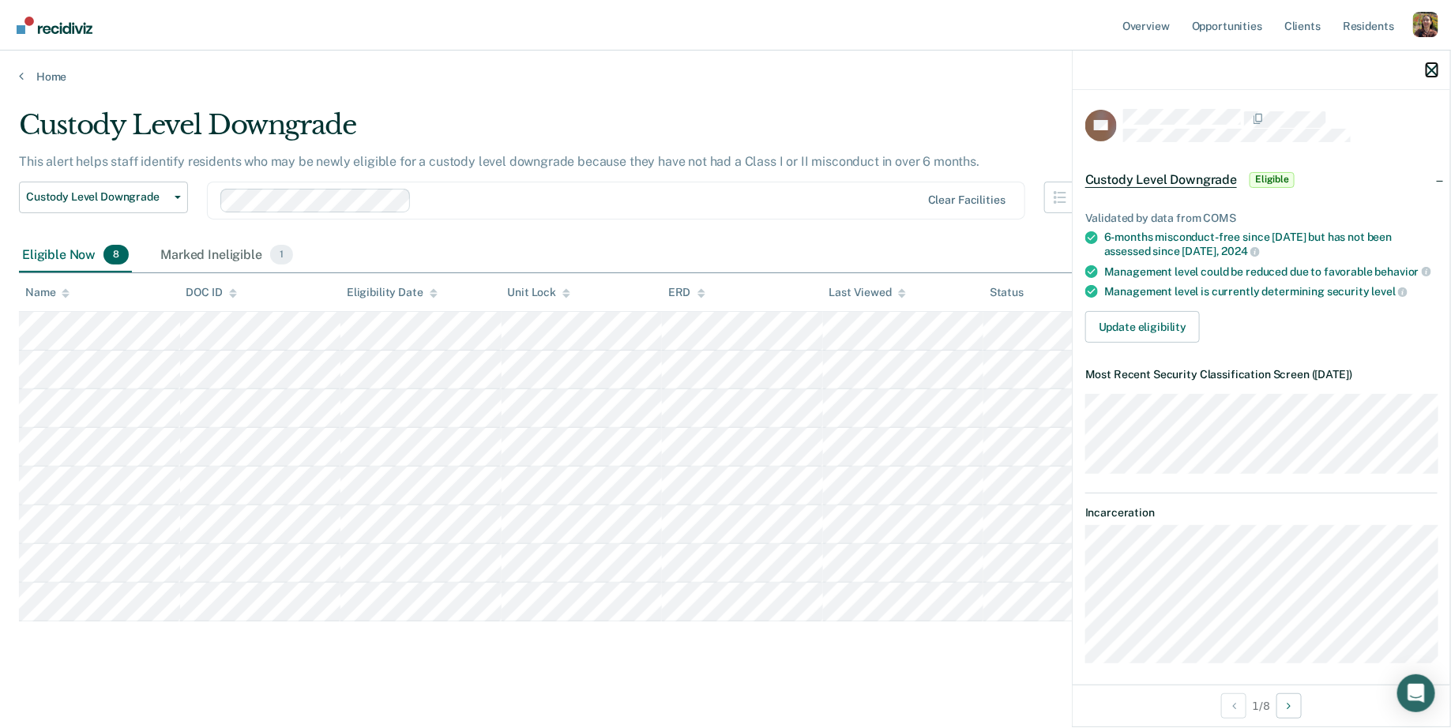
click at [1429, 73] on icon "button" at bounding box center [1432, 70] width 11 height 11
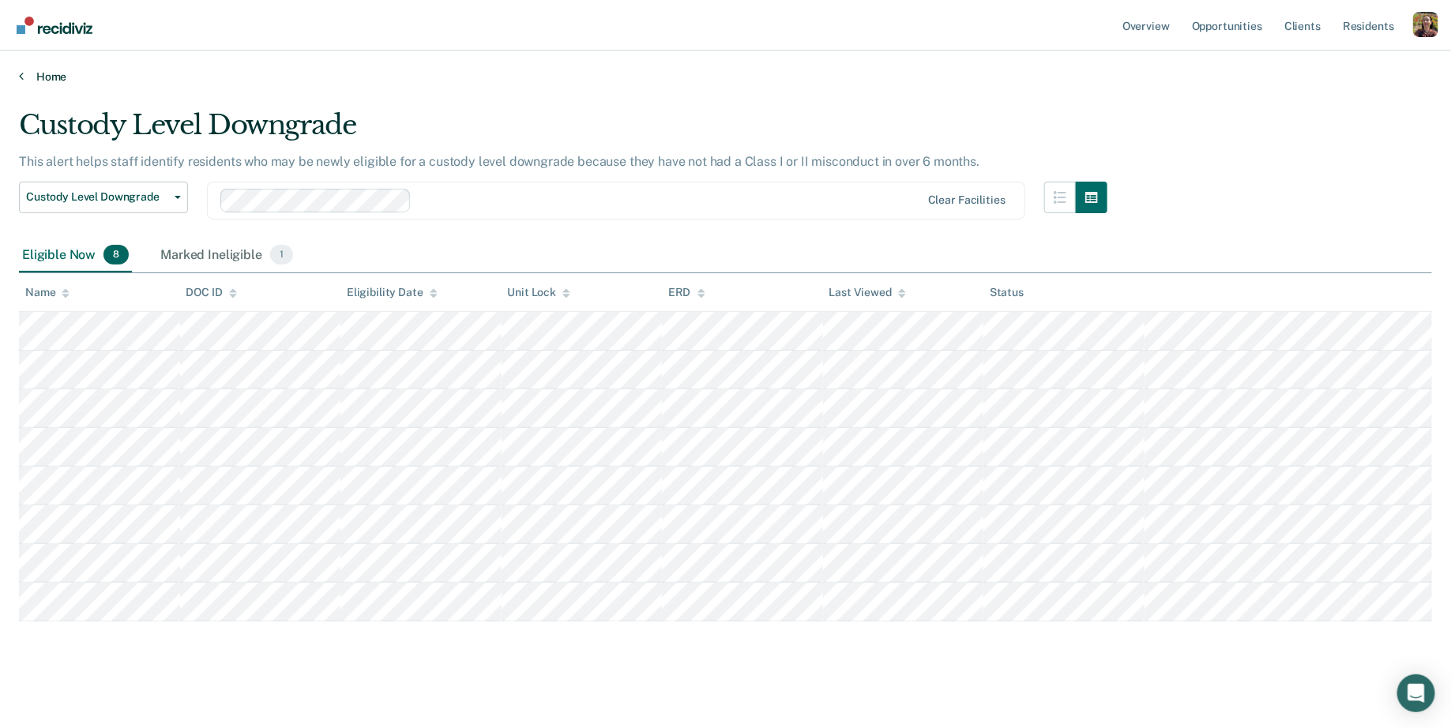
click at [41, 80] on link "Home" at bounding box center [726, 77] width 1414 height 14
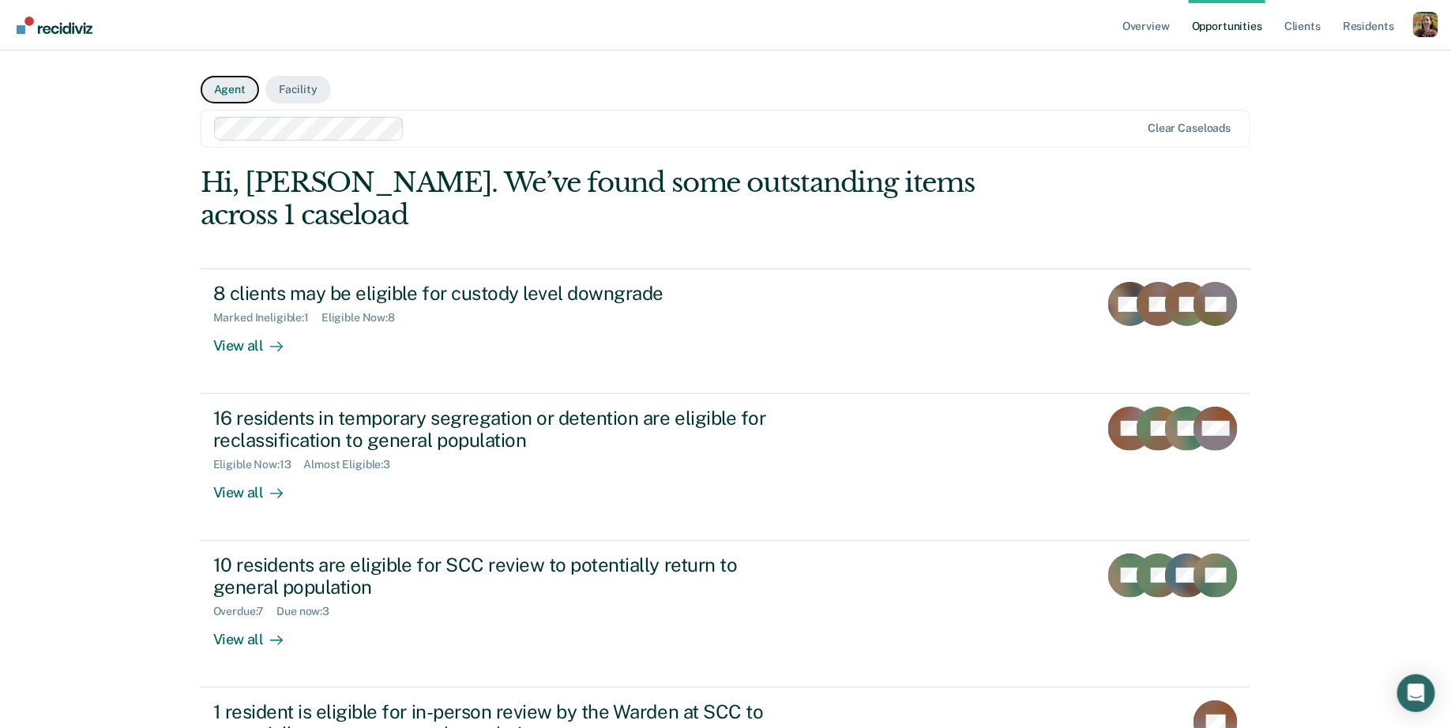
click at [227, 80] on button "Agent" at bounding box center [230, 90] width 58 height 28
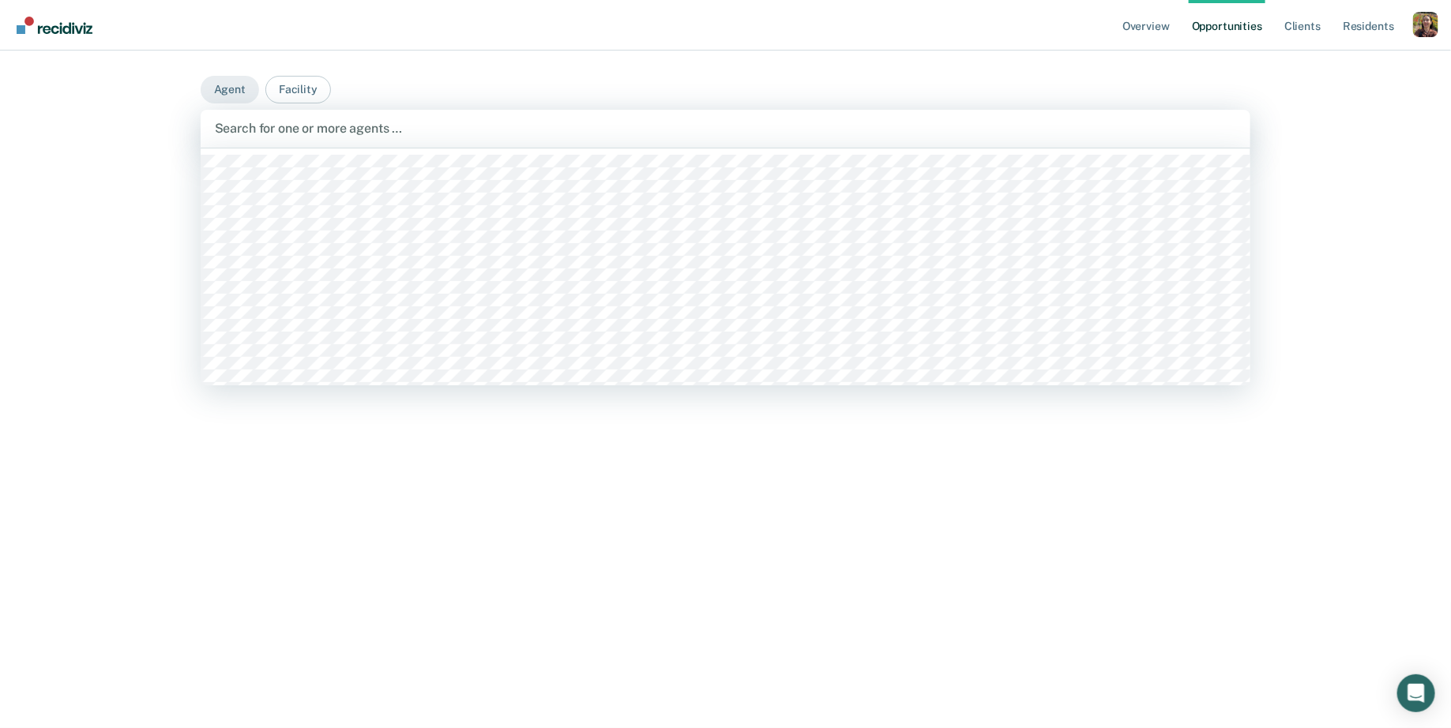
click at [421, 122] on div at bounding box center [726, 128] width 1022 height 18
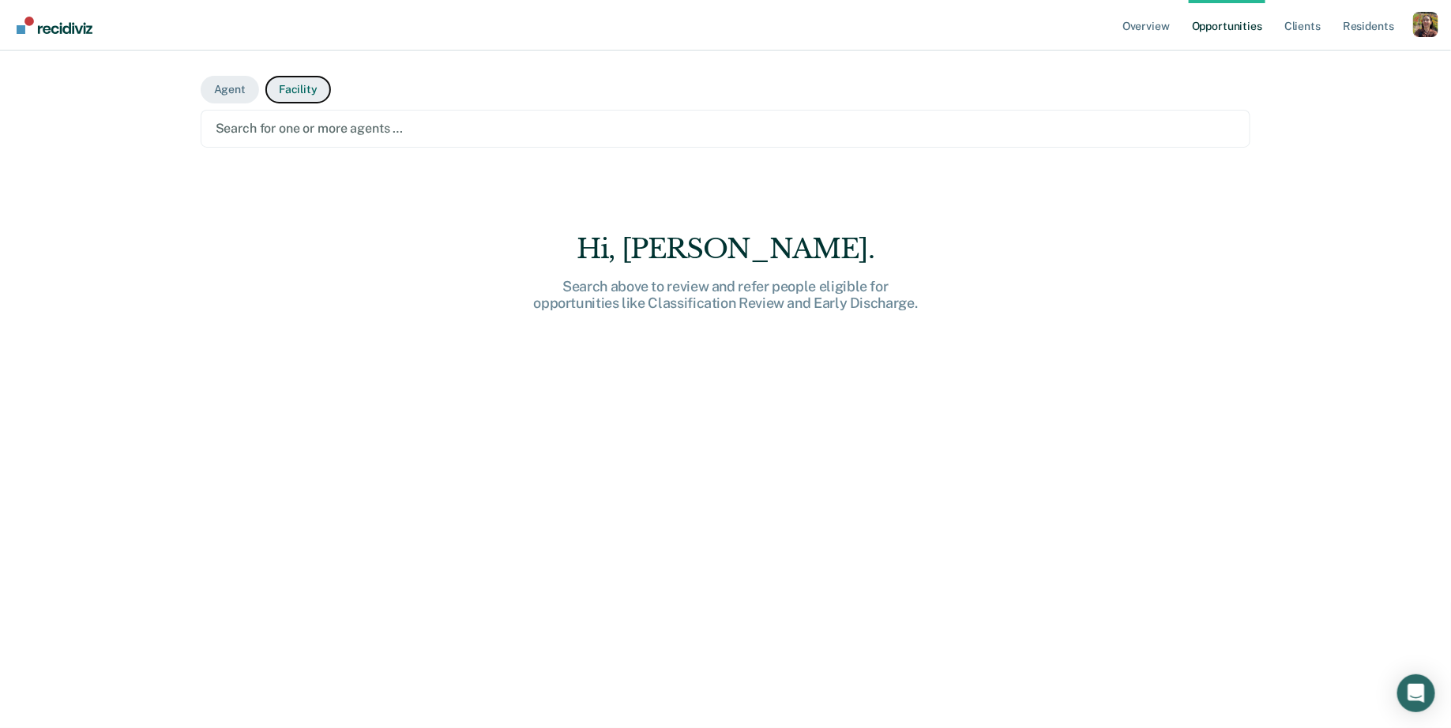
click at [296, 86] on button "Facility" at bounding box center [298, 90] width 66 height 28
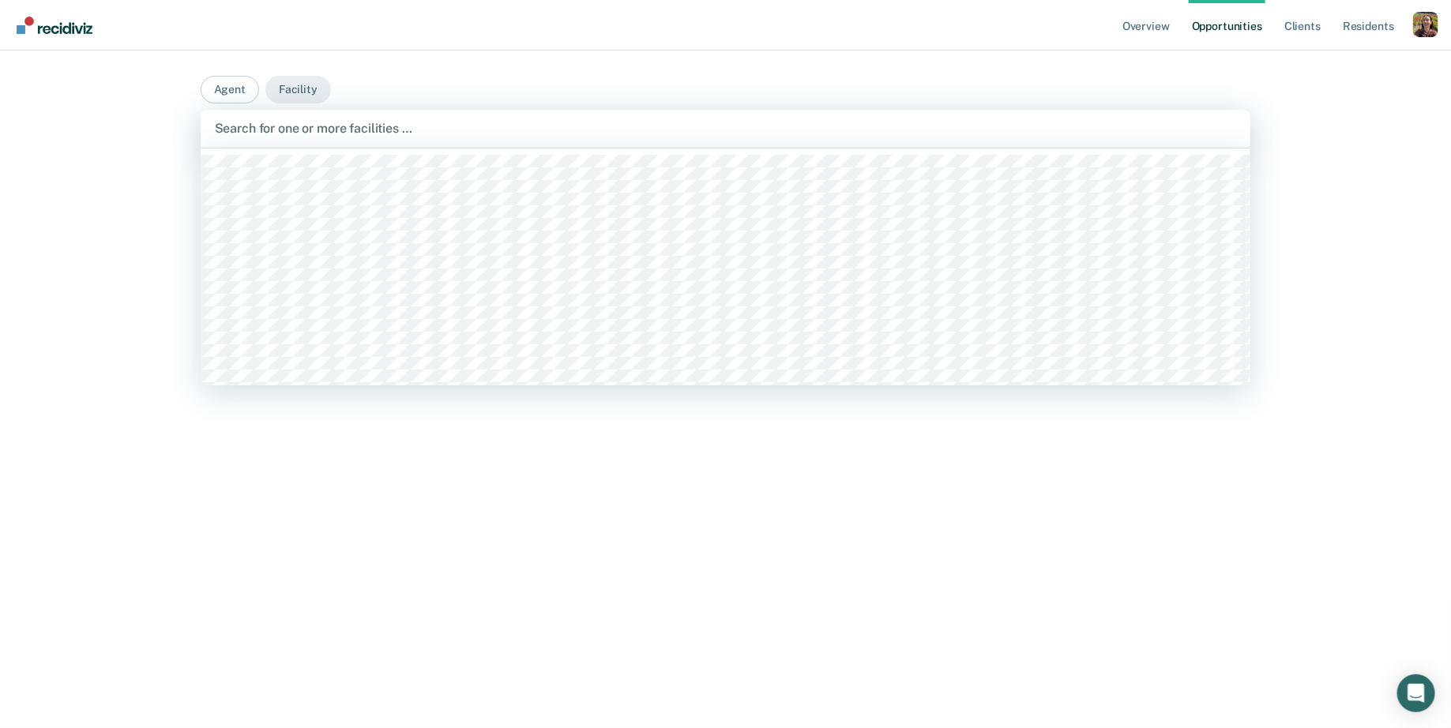
click at [425, 123] on div at bounding box center [726, 128] width 1022 height 18
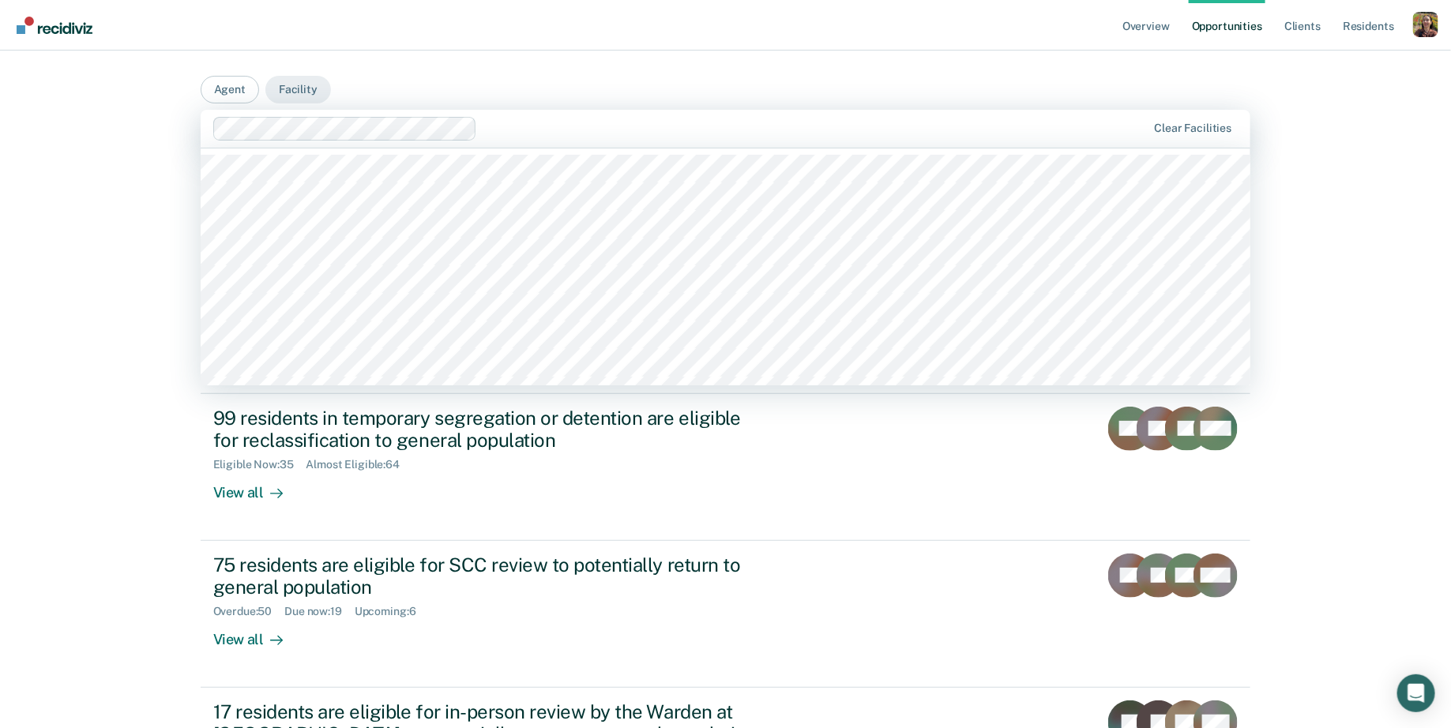
click at [563, 122] on div at bounding box center [816, 128] width 664 height 18
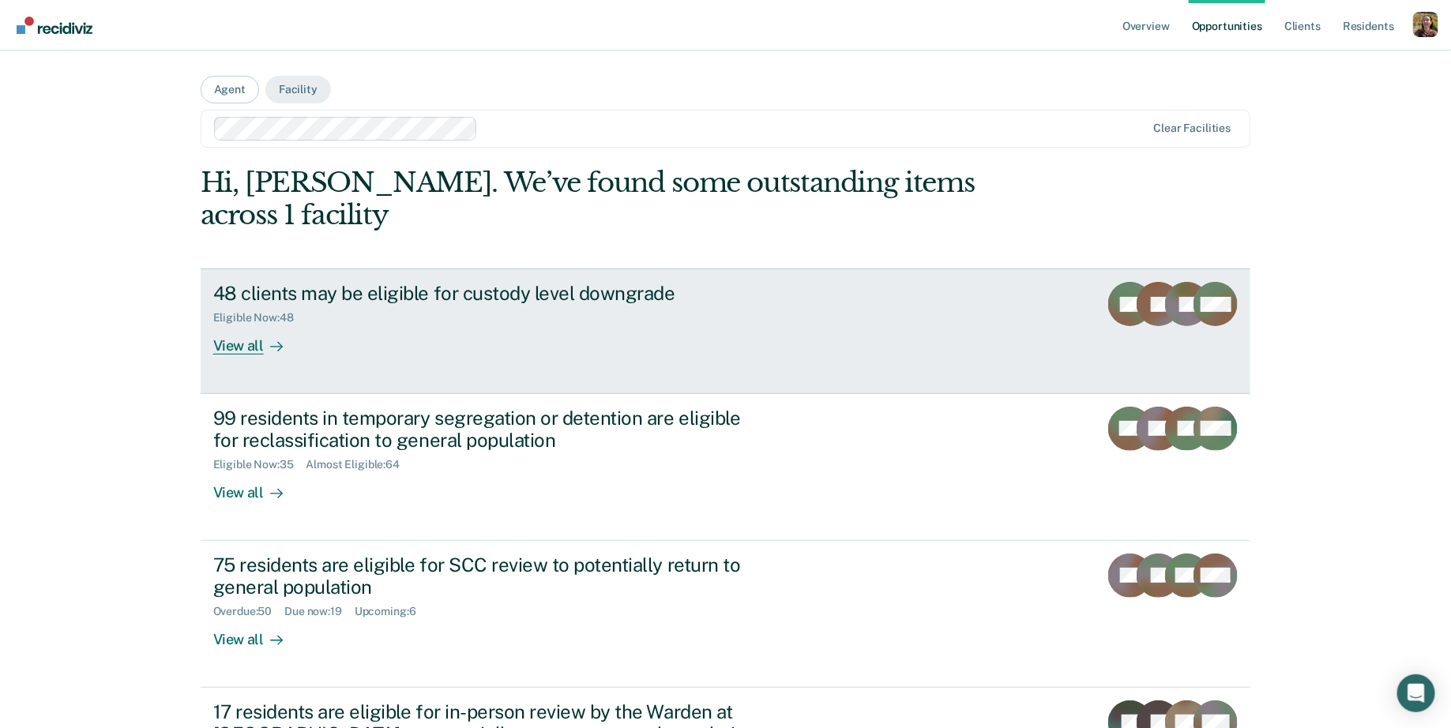
click at [251, 325] on div "View all" at bounding box center [257, 340] width 88 height 31
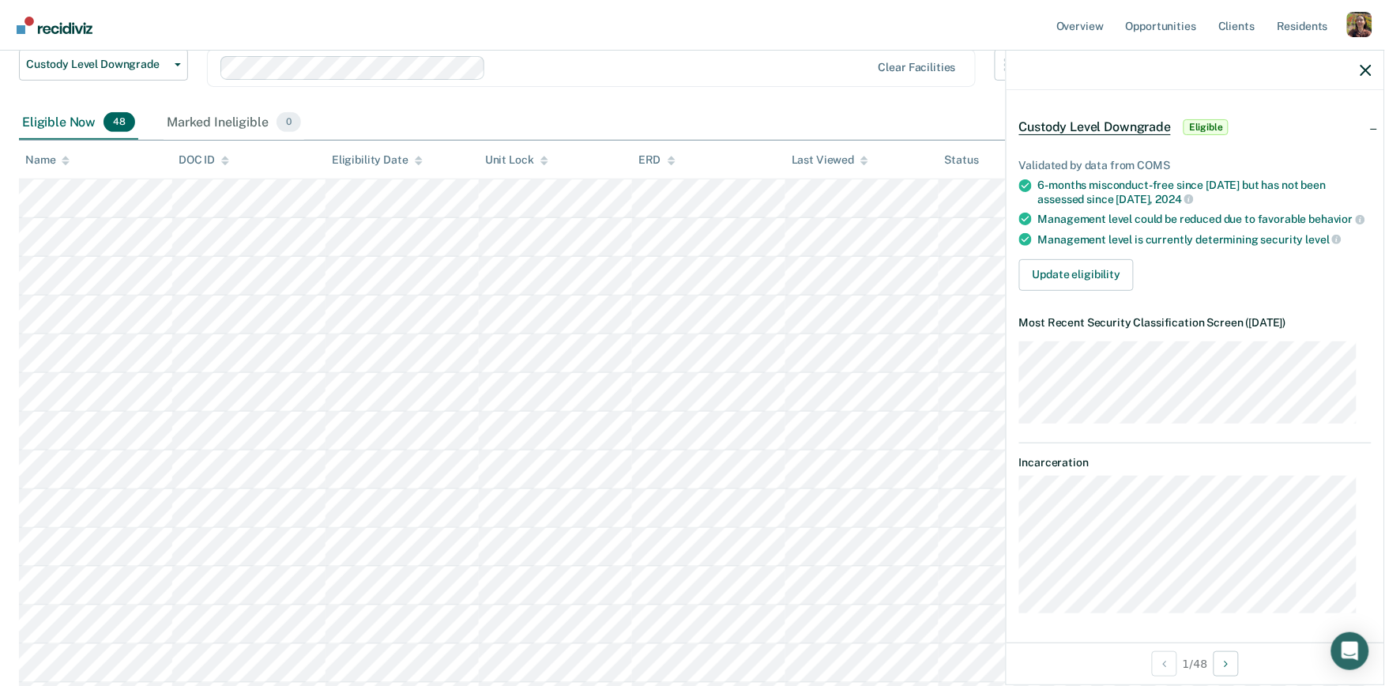
scroll to position [66, 0]
click at [1084, 280] on button "Update eligibility" at bounding box center [1076, 273] width 115 height 32
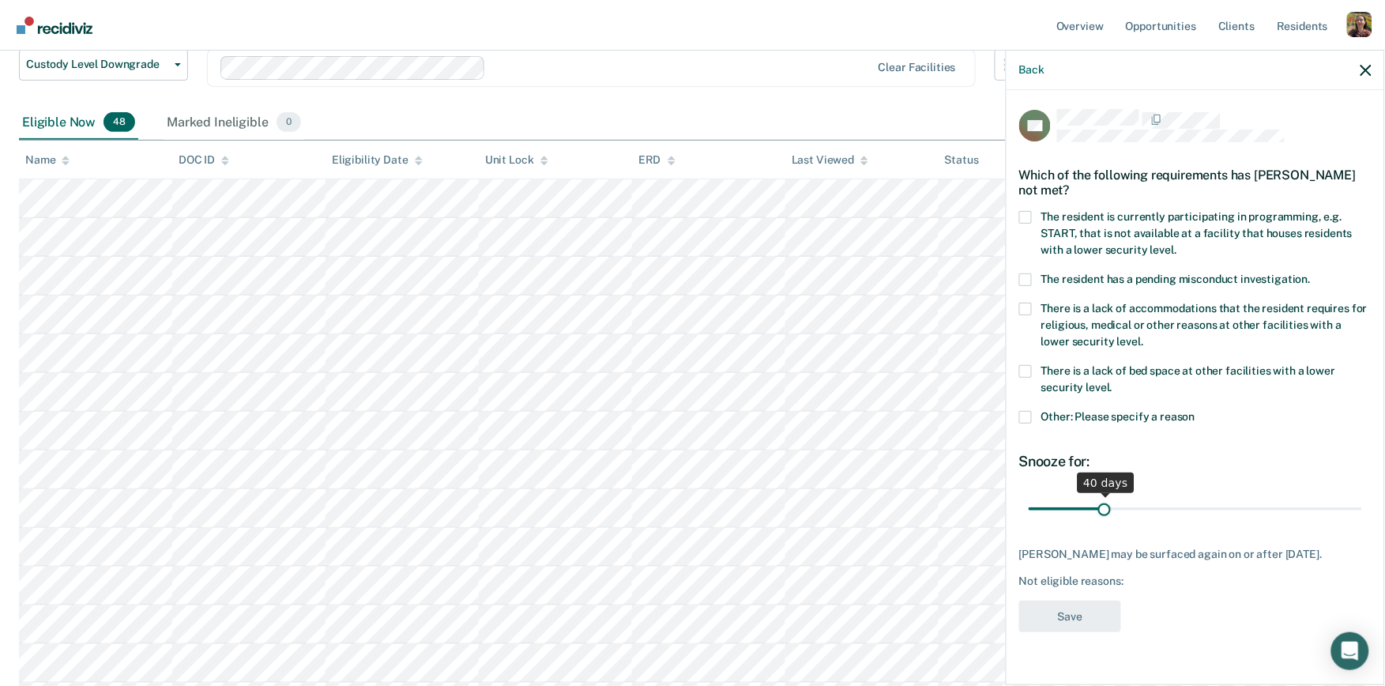
drag, startPoint x: 1088, startPoint y: 503, endPoint x: 1105, endPoint y: 505, distance: 16.8
type input "40"
click at [1105, 505] on input "range" at bounding box center [1195, 509] width 333 height 28
click at [1059, 372] on span "There is a lack of bed space at other facilities with a lower security level." at bounding box center [1188, 378] width 294 height 29
click at [1112, 382] on input "There is a lack of bed space at other facilities with a lower security level." at bounding box center [1112, 382] width 0 height 0
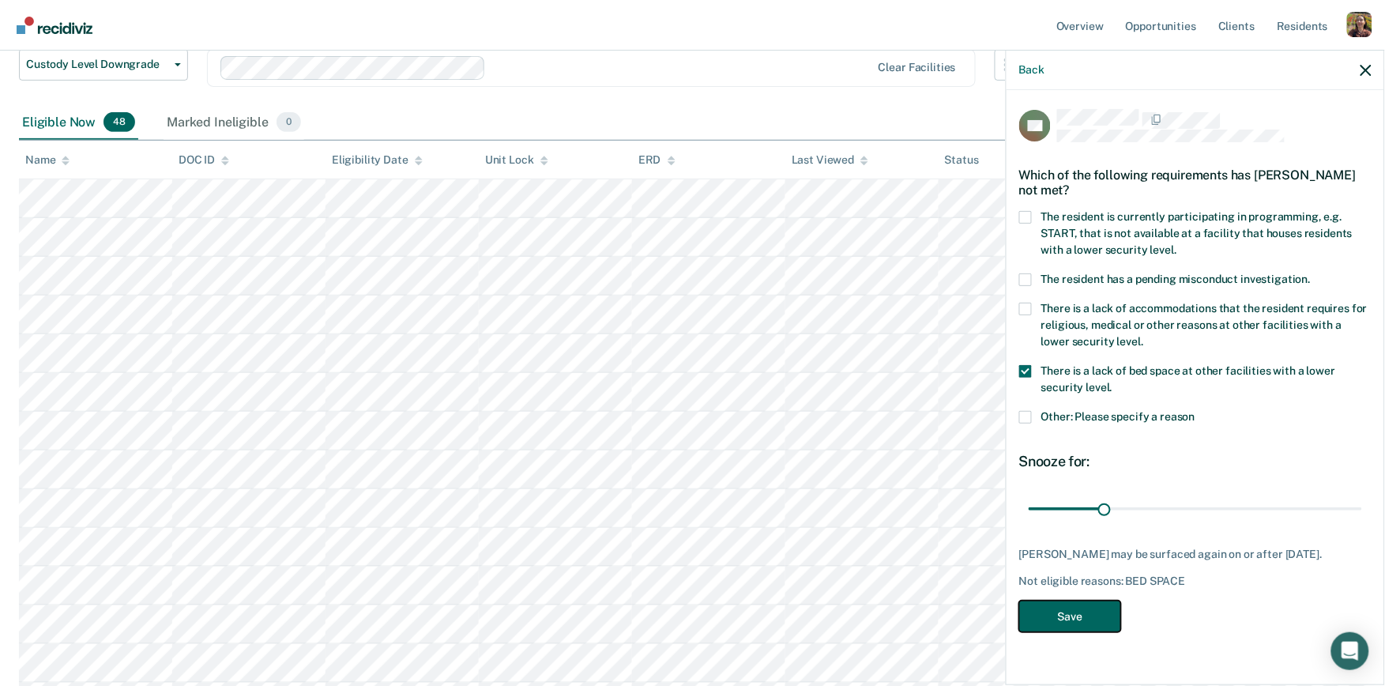
click at [1084, 617] on button "Save" at bounding box center [1070, 616] width 102 height 32
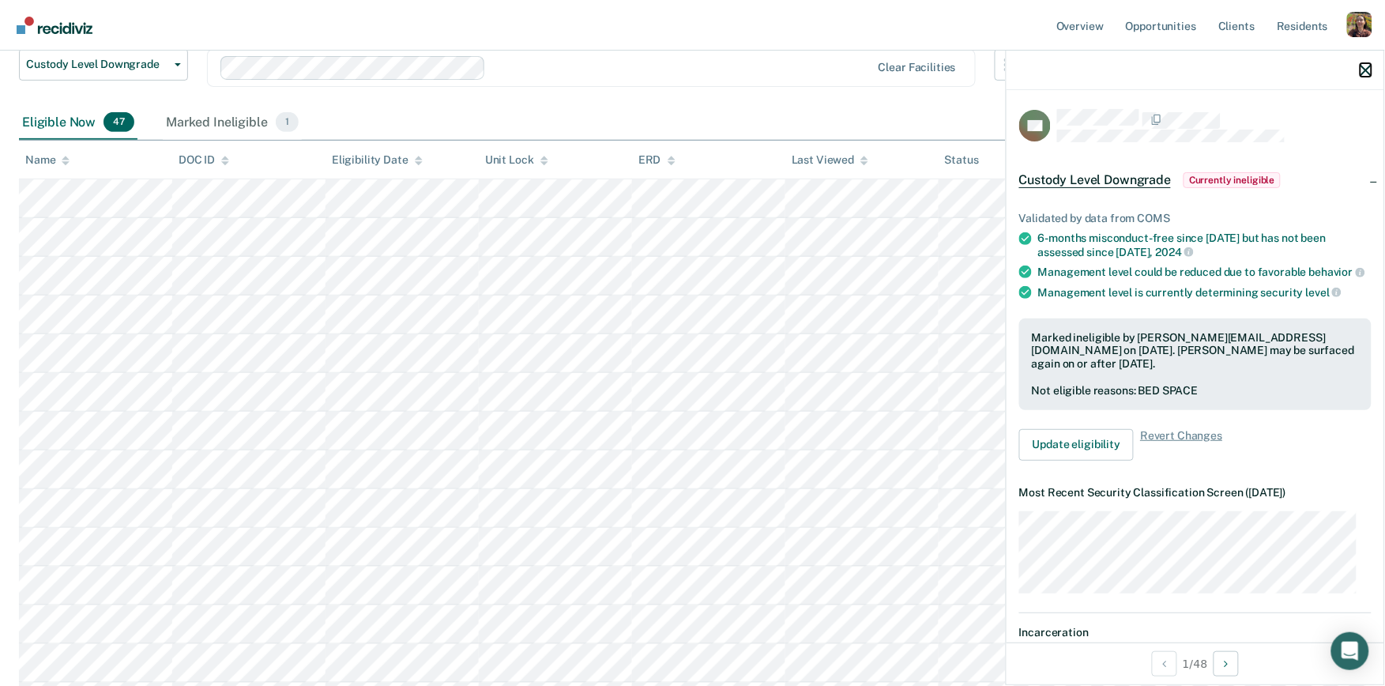
click at [1370, 69] on icon "button" at bounding box center [1366, 70] width 11 height 11
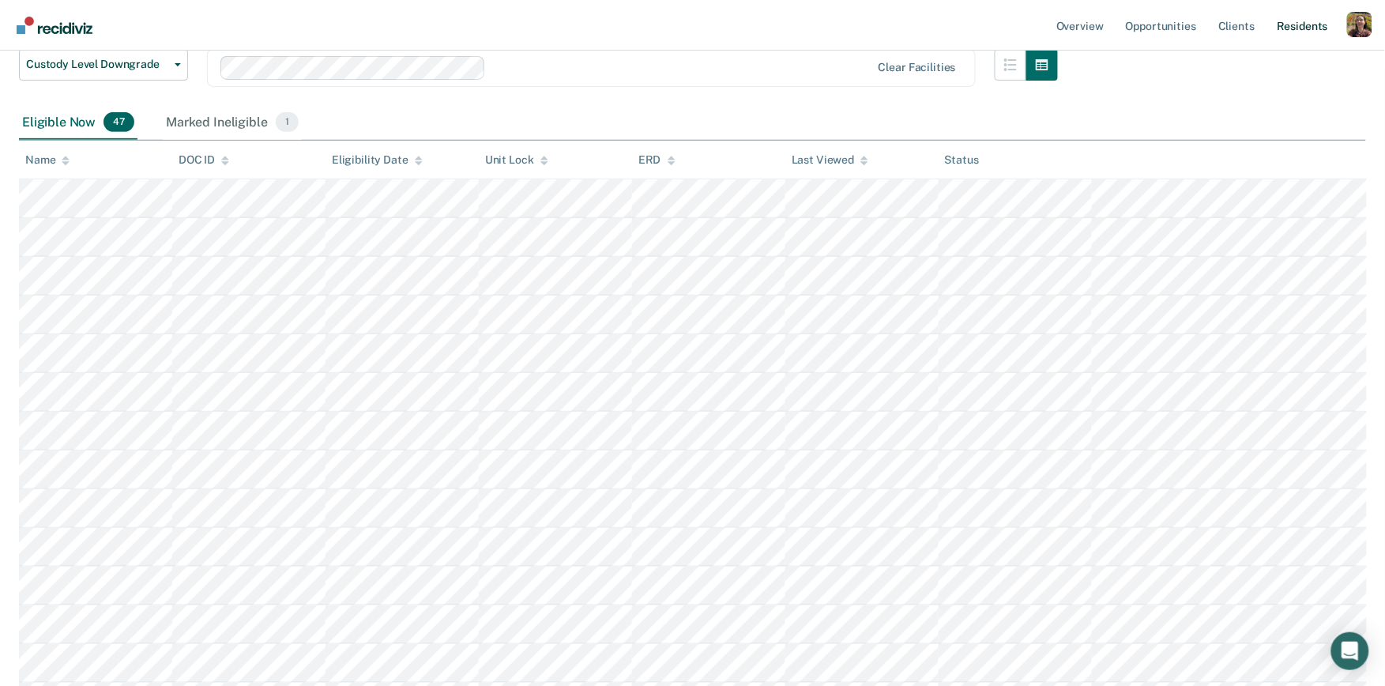
click at [1311, 32] on link "Resident s" at bounding box center [1303, 25] width 58 height 51
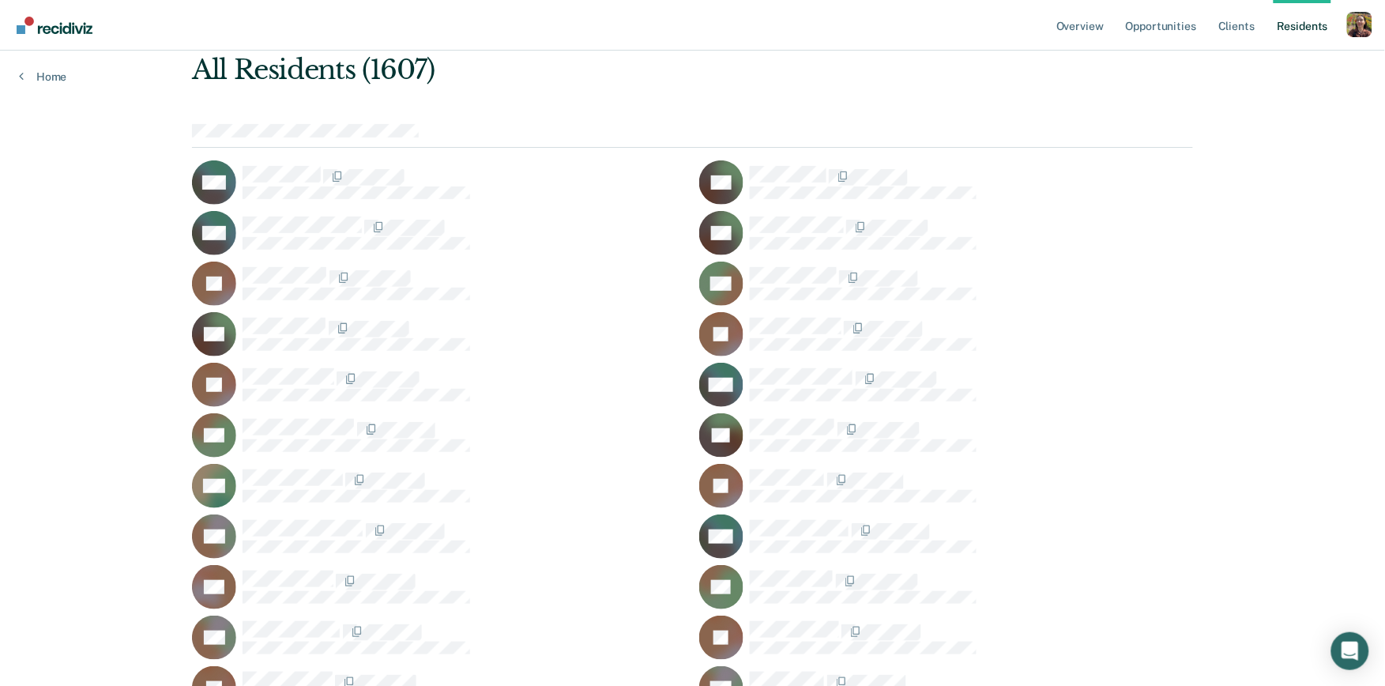
scroll to position [100, 0]
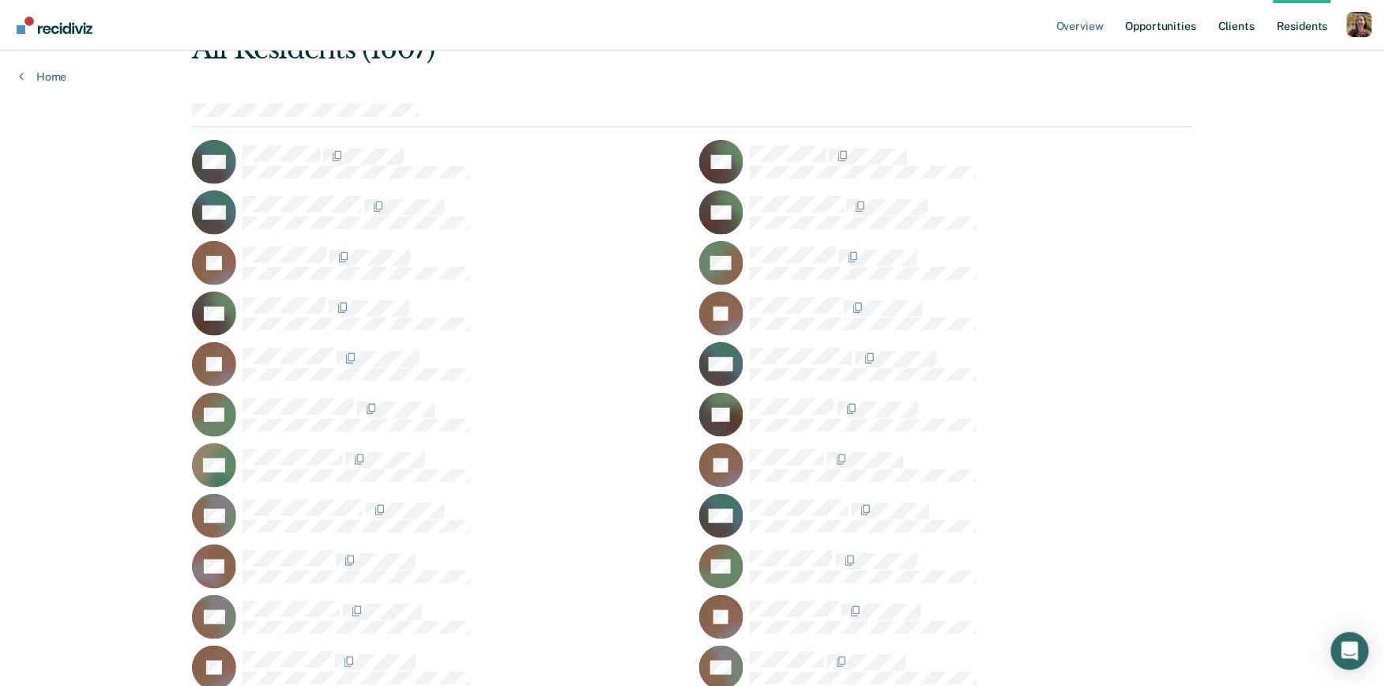
drag, startPoint x: 1239, startPoint y: 27, endPoint x: 1176, endPoint y: 30, distance: 62.5
click at [1240, 27] on link "Client s" at bounding box center [1236, 25] width 43 height 51
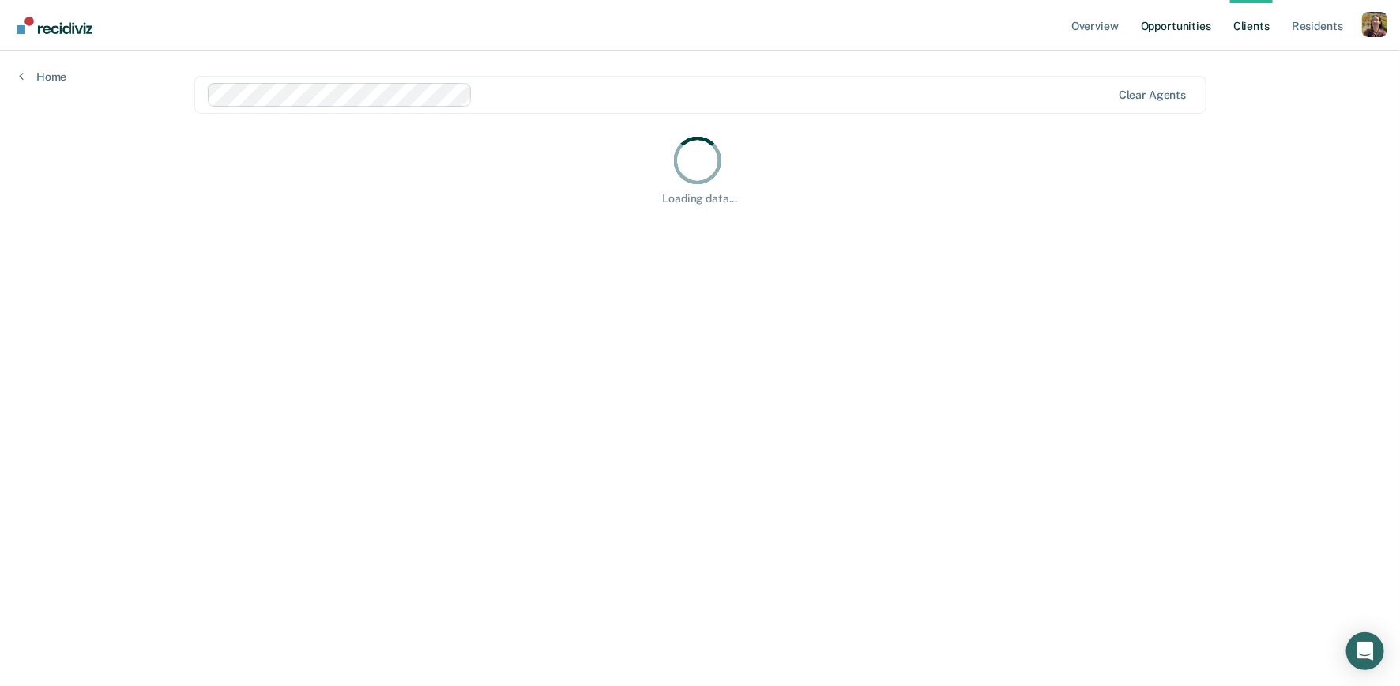
click at [1176, 30] on link "Opportunities" at bounding box center [1176, 25] width 77 height 51
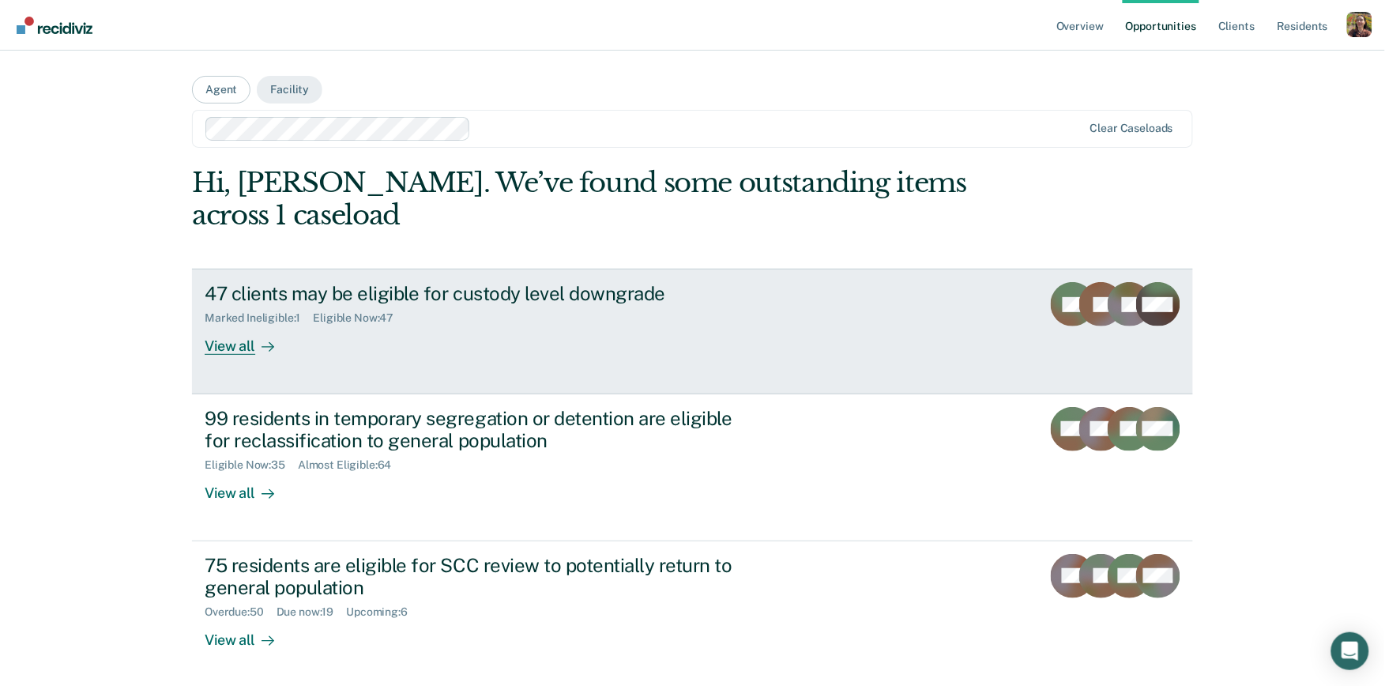
click at [480, 344] on div "47 clients may be eligible for custody level downgrade Marked Ineligible : 1 El…" at bounding box center [501, 318] width 593 height 73
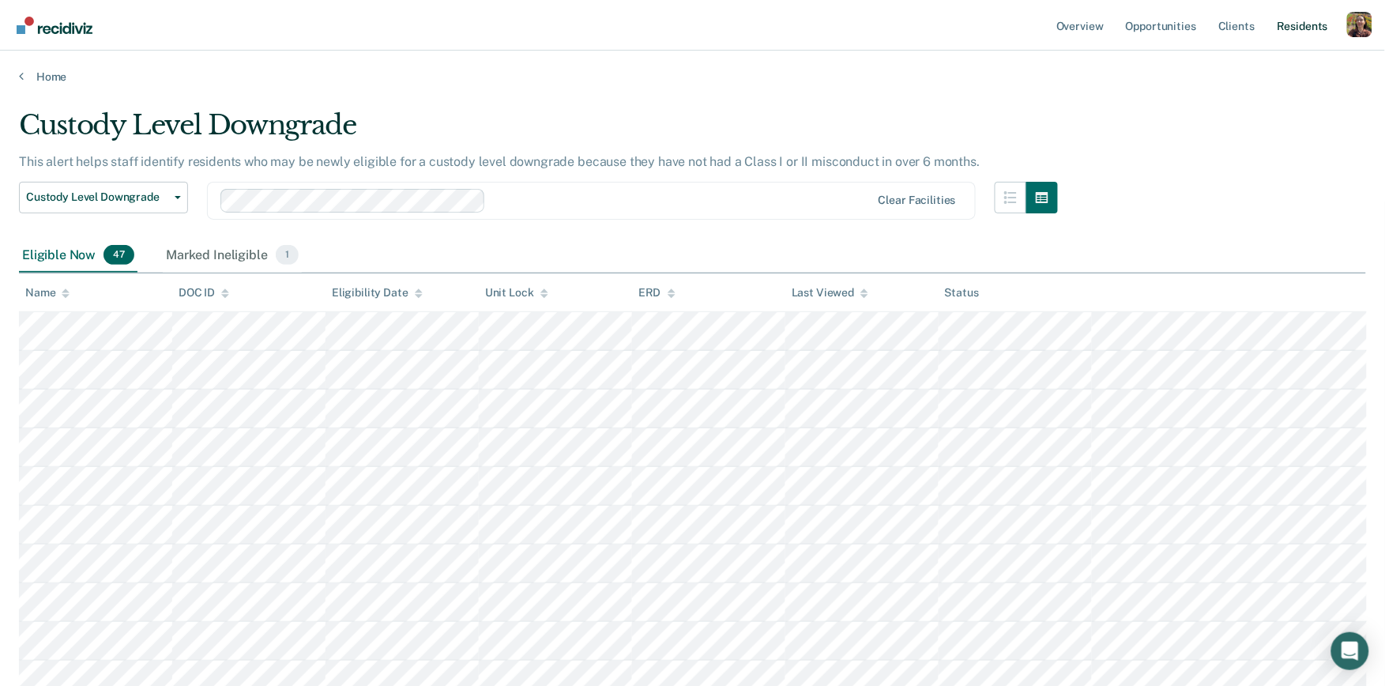
click at [1293, 28] on link "Resident s" at bounding box center [1303, 25] width 58 height 51
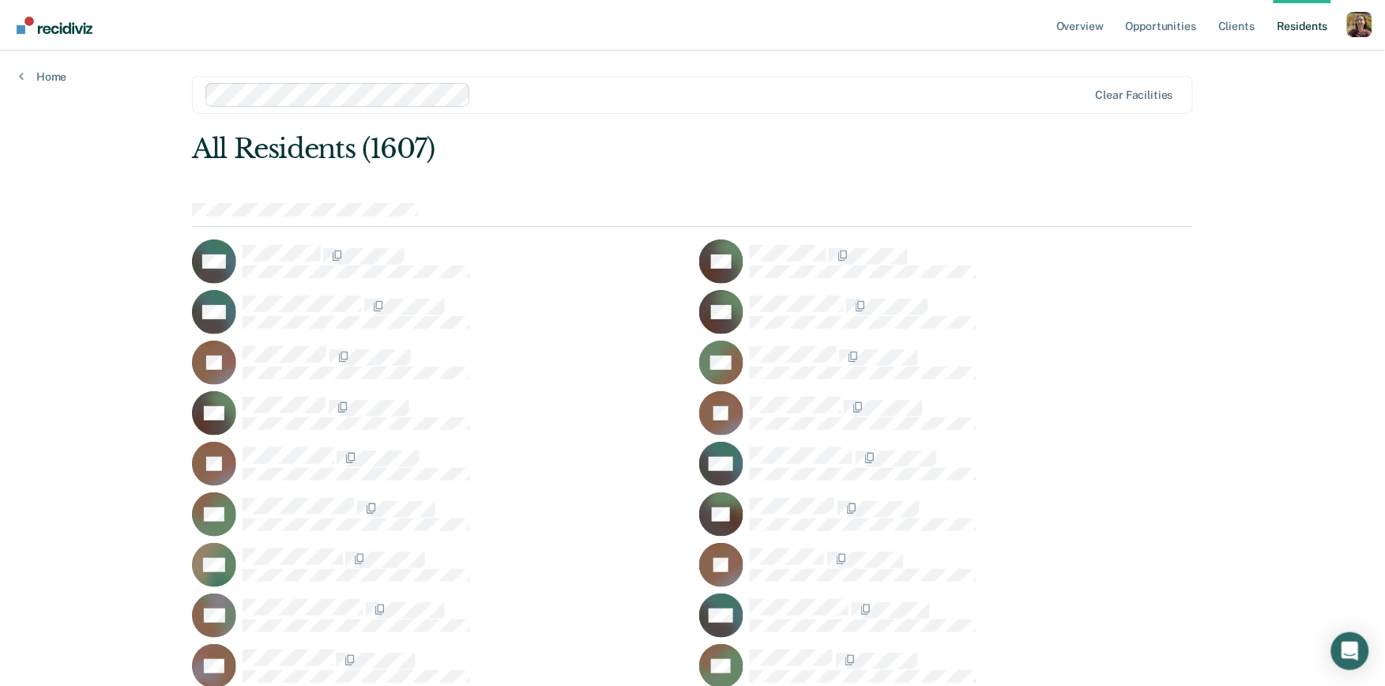
scroll to position [364, 0]
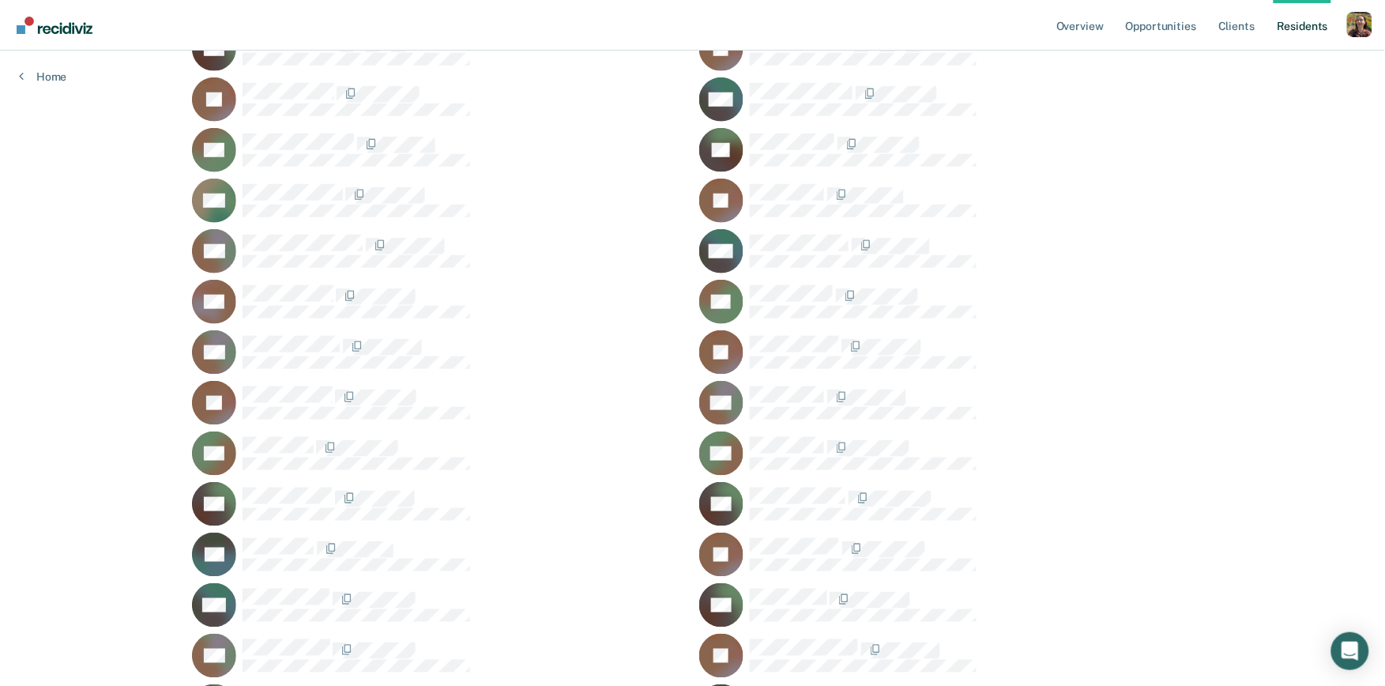
click at [742, 342] on icon at bounding box center [735, 334] width 68 height 71
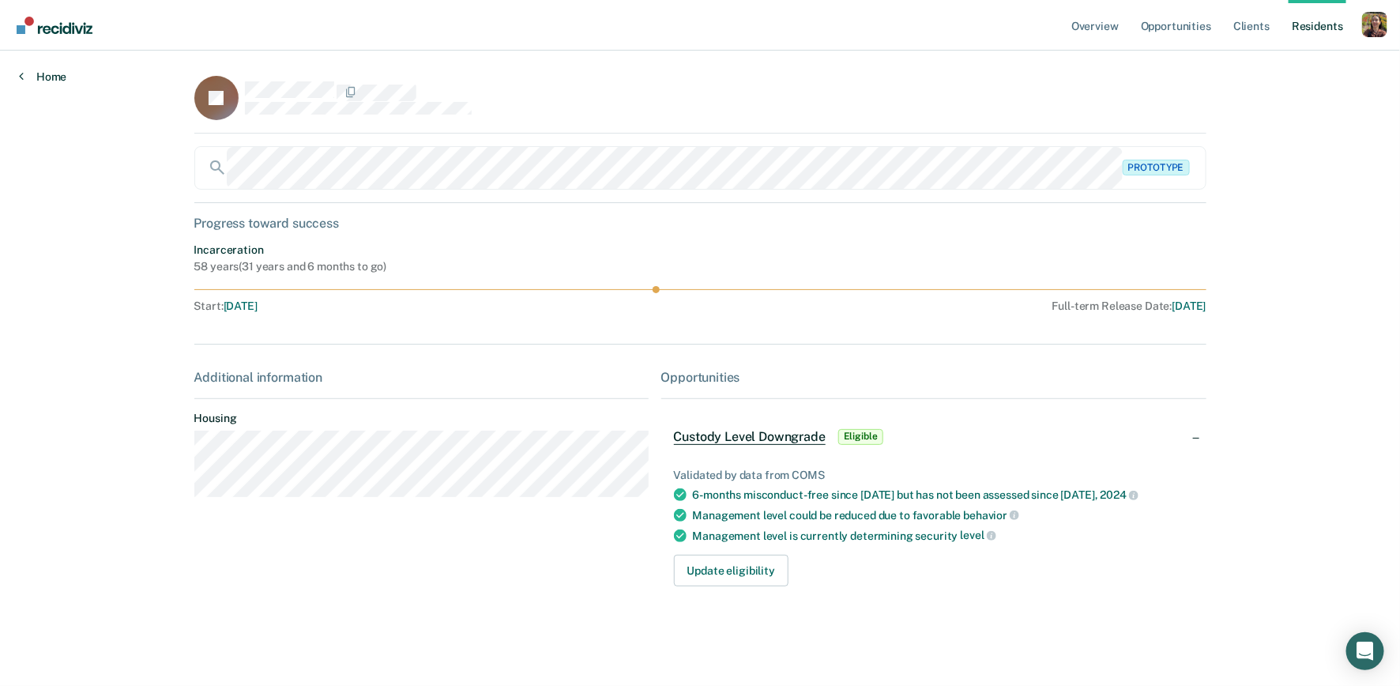
click at [63, 77] on link "Home" at bounding box center [42, 77] width 47 height 14
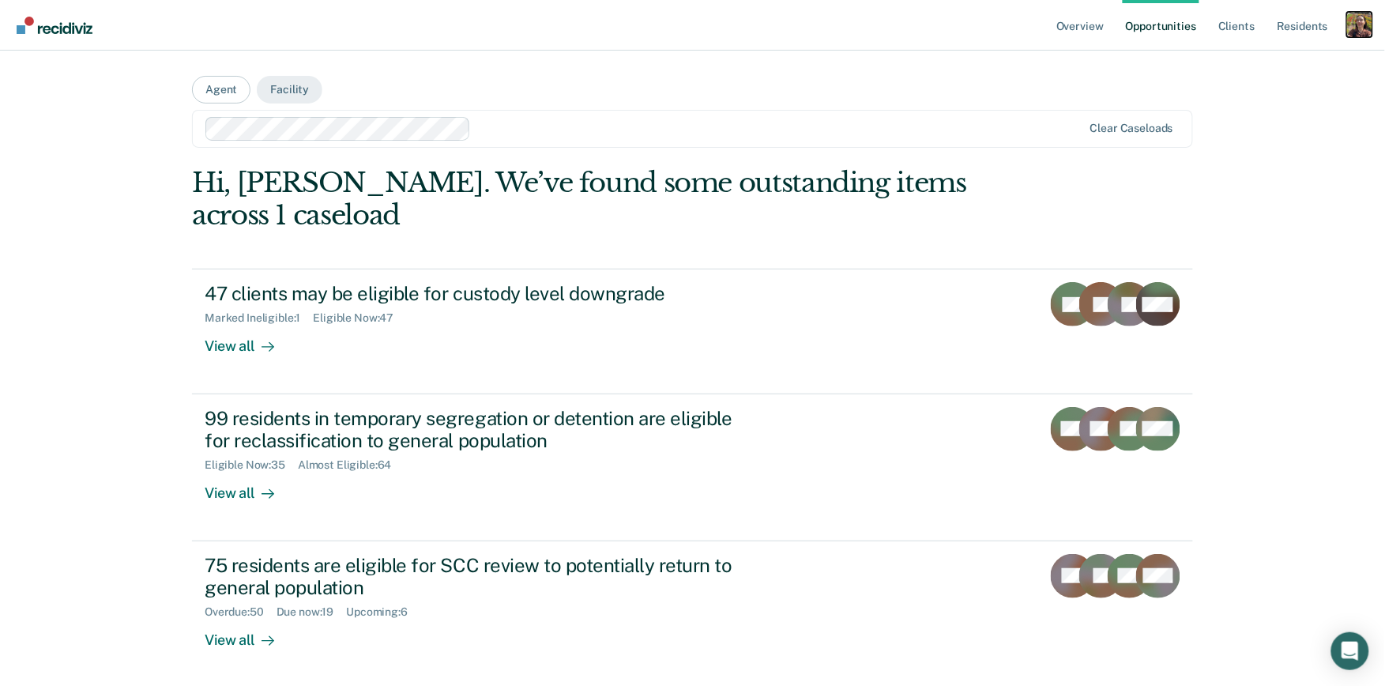
click at [1361, 27] on div "Profile dropdown button" at bounding box center [1359, 24] width 25 height 25
click at [1280, 83] on link "How it works" at bounding box center [1296, 83] width 127 height 13
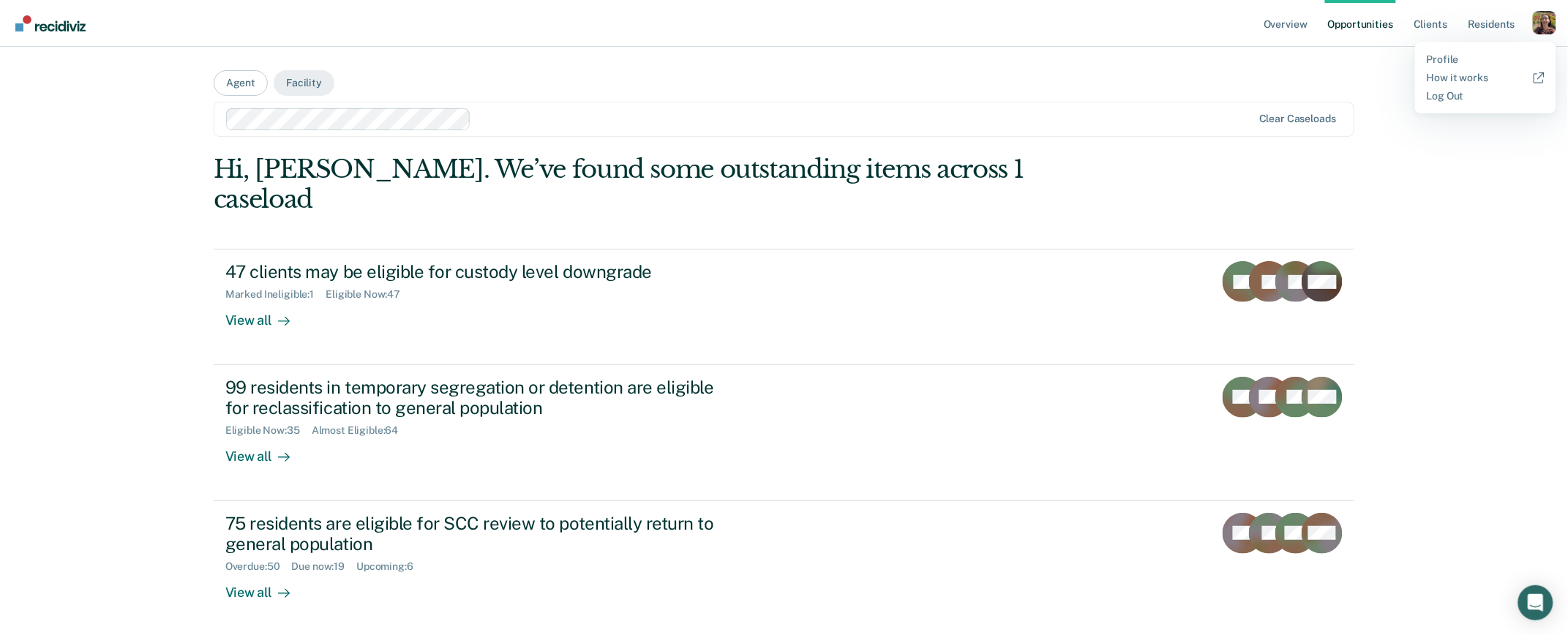
click at [1344, 232] on div "Overview Opportunities Client s Resident s Profile How it works Log Out Agent F…" at bounding box center [784, 483] width 1568 height 967
